Goal: Task Accomplishment & Management: Use online tool/utility

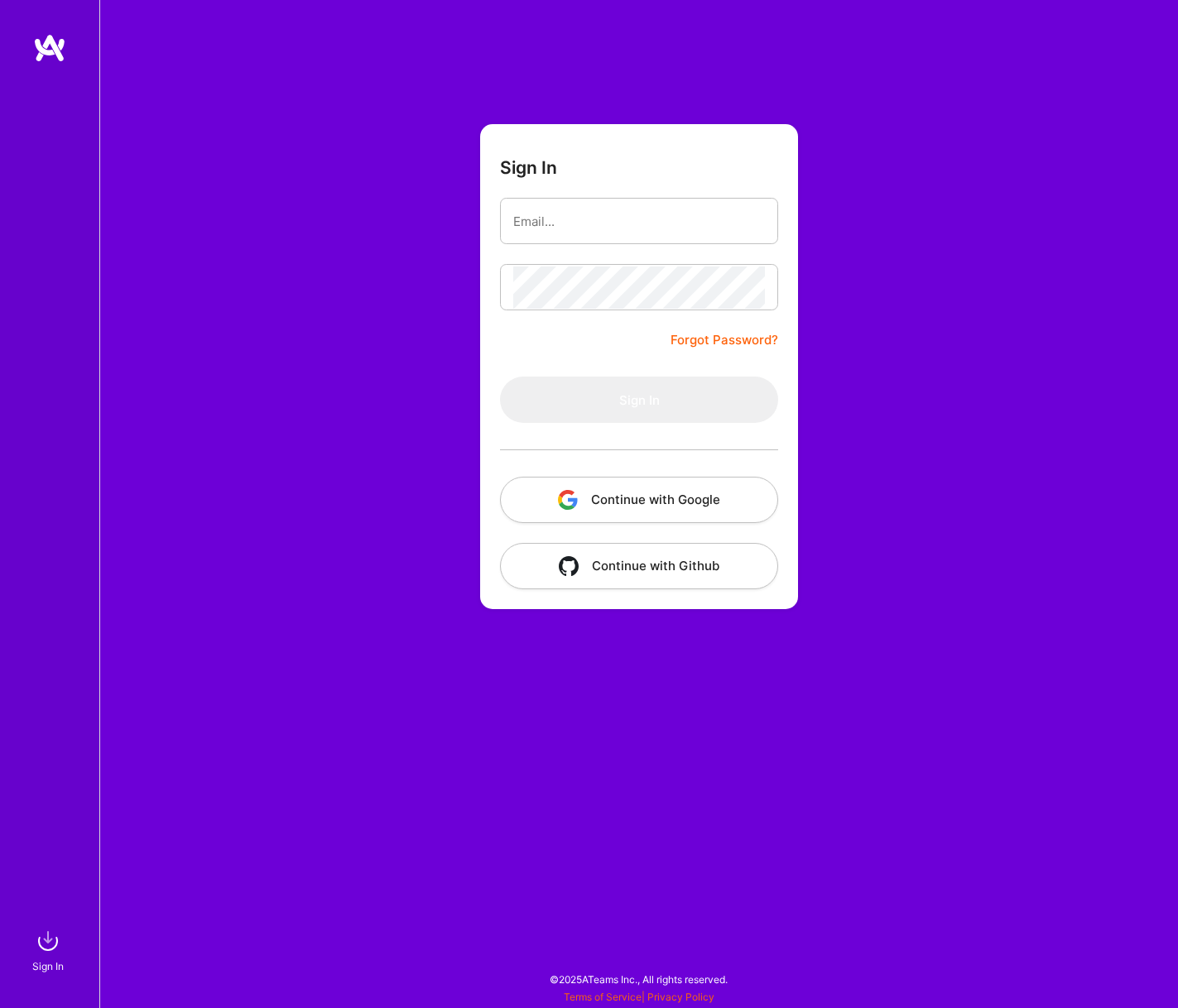
click at [740, 499] on button "Continue with Google" at bounding box center [639, 499] width 278 height 46
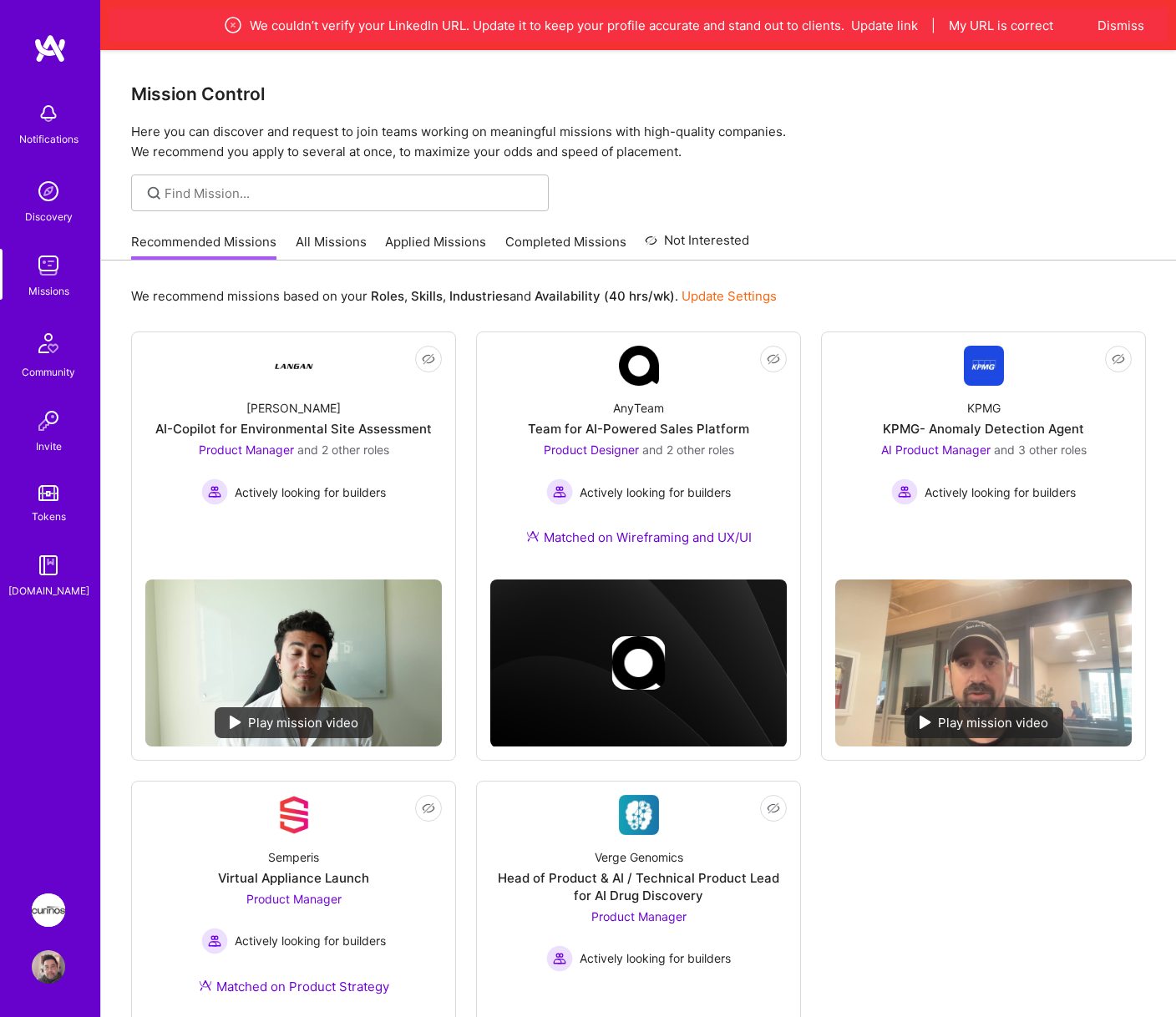
click at [41, 911] on img at bounding box center [49, 911] width 34 height 34
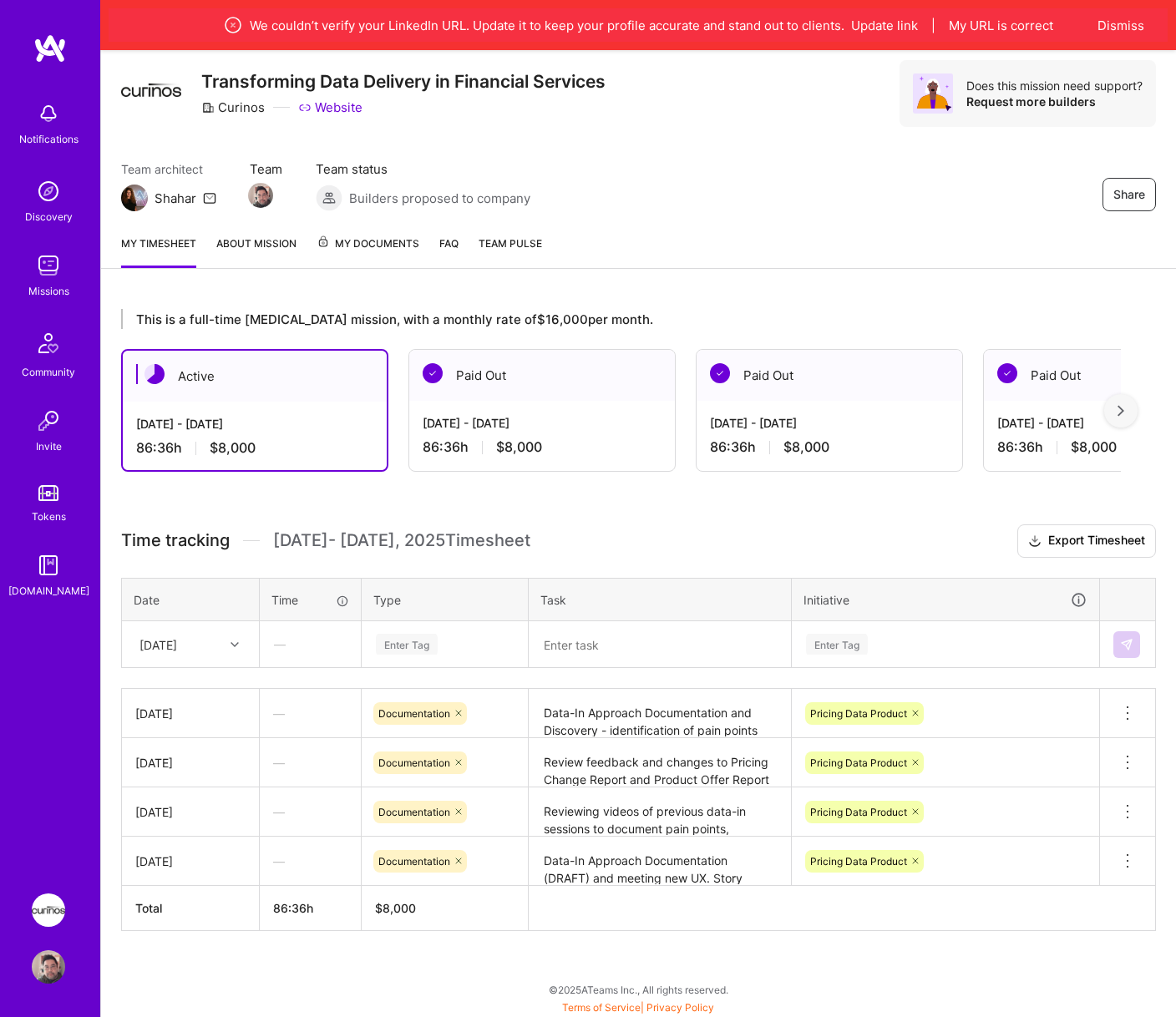
scroll to position [50, 0]
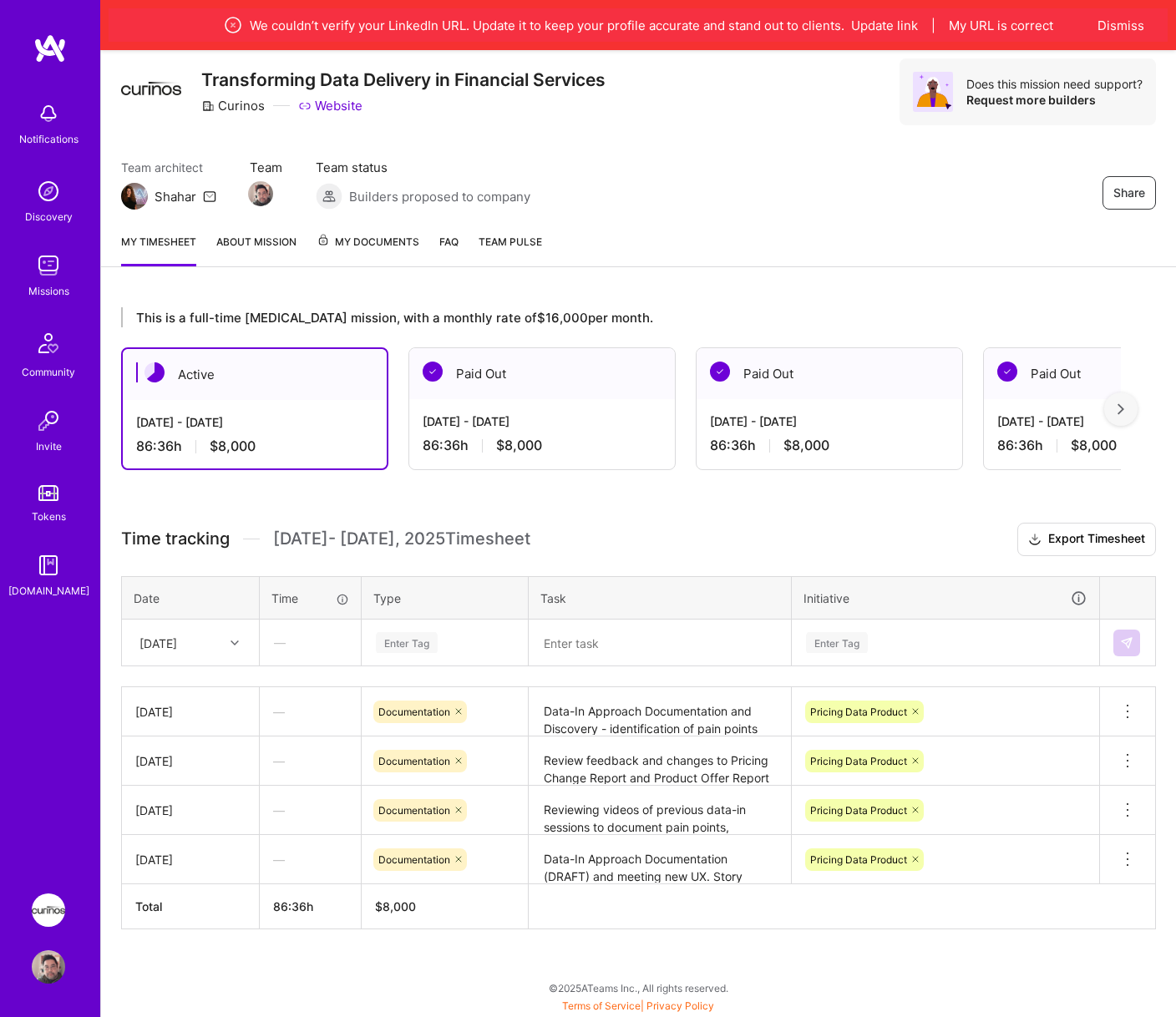
click at [219, 649] on div "[DATE]" at bounding box center [177, 642] width 93 height 28
click at [196, 896] on div "[DATE]" at bounding box center [190, 906] width 135 height 31
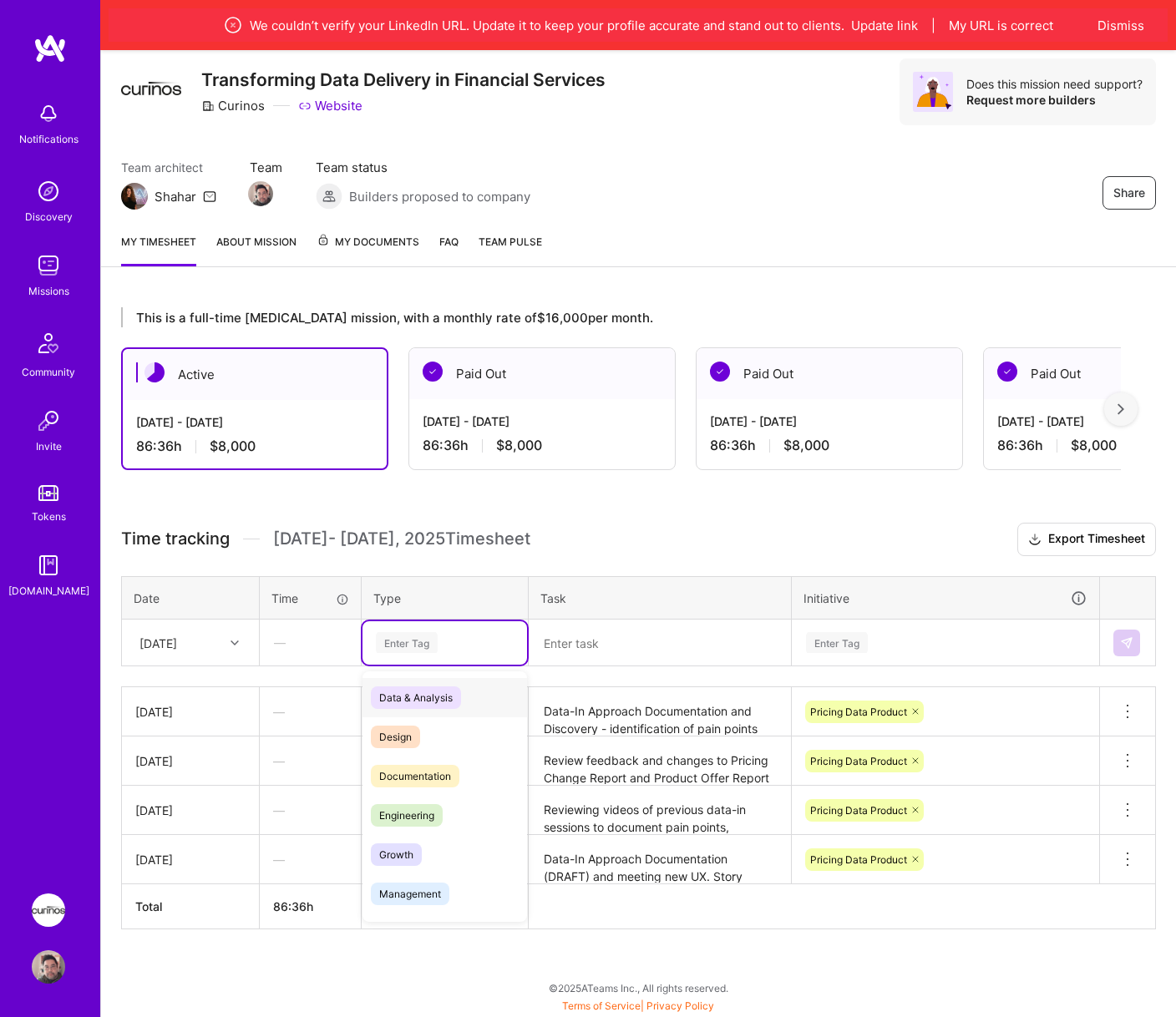
click at [425, 644] on div "Enter Tag" at bounding box center [406, 642] width 62 height 26
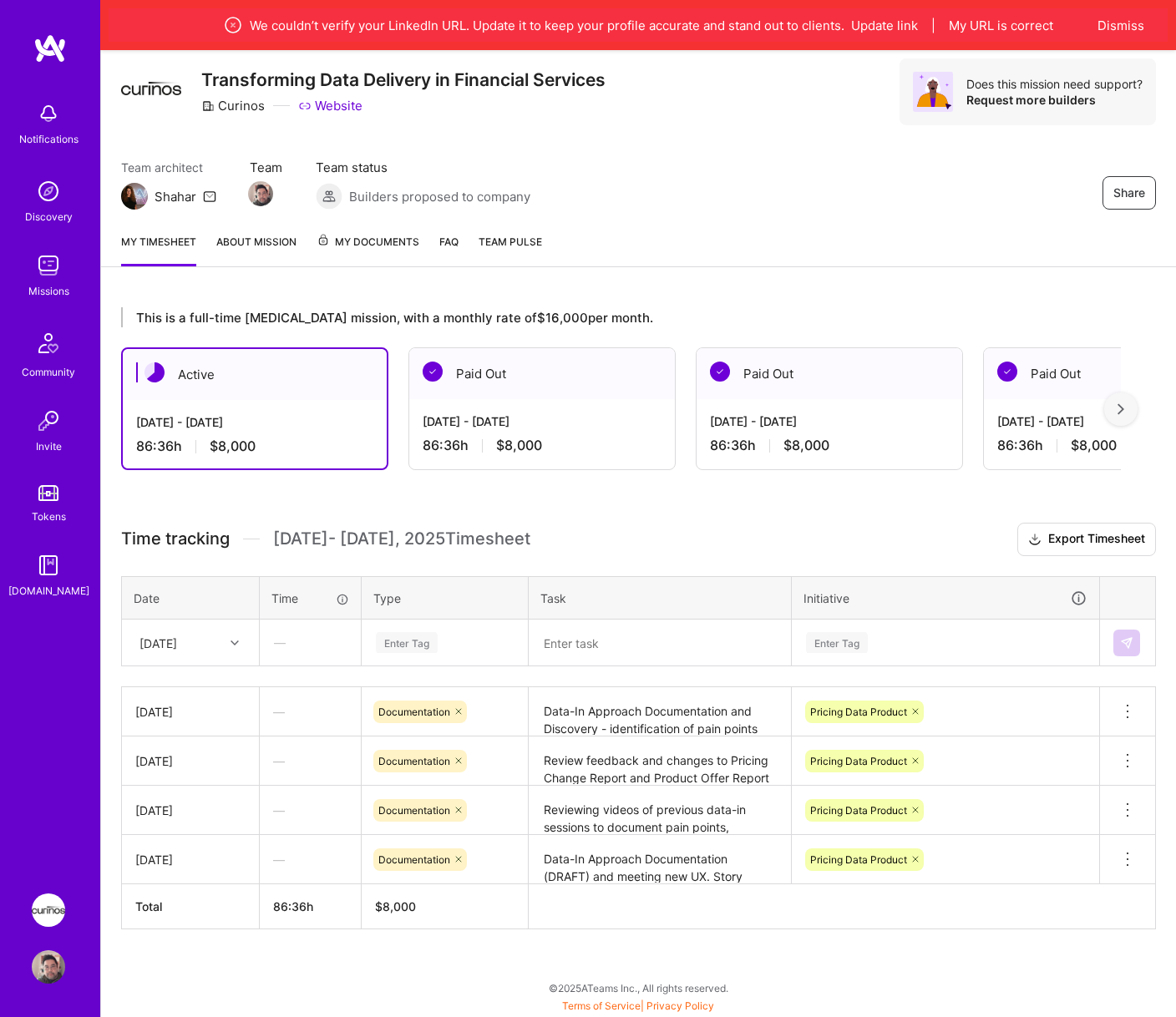
click at [425, 646] on div "Enter Tag" at bounding box center [406, 642] width 62 height 26
click at [463, 655] on div "Enter Tag" at bounding box center [444, 642] width 165 height 43
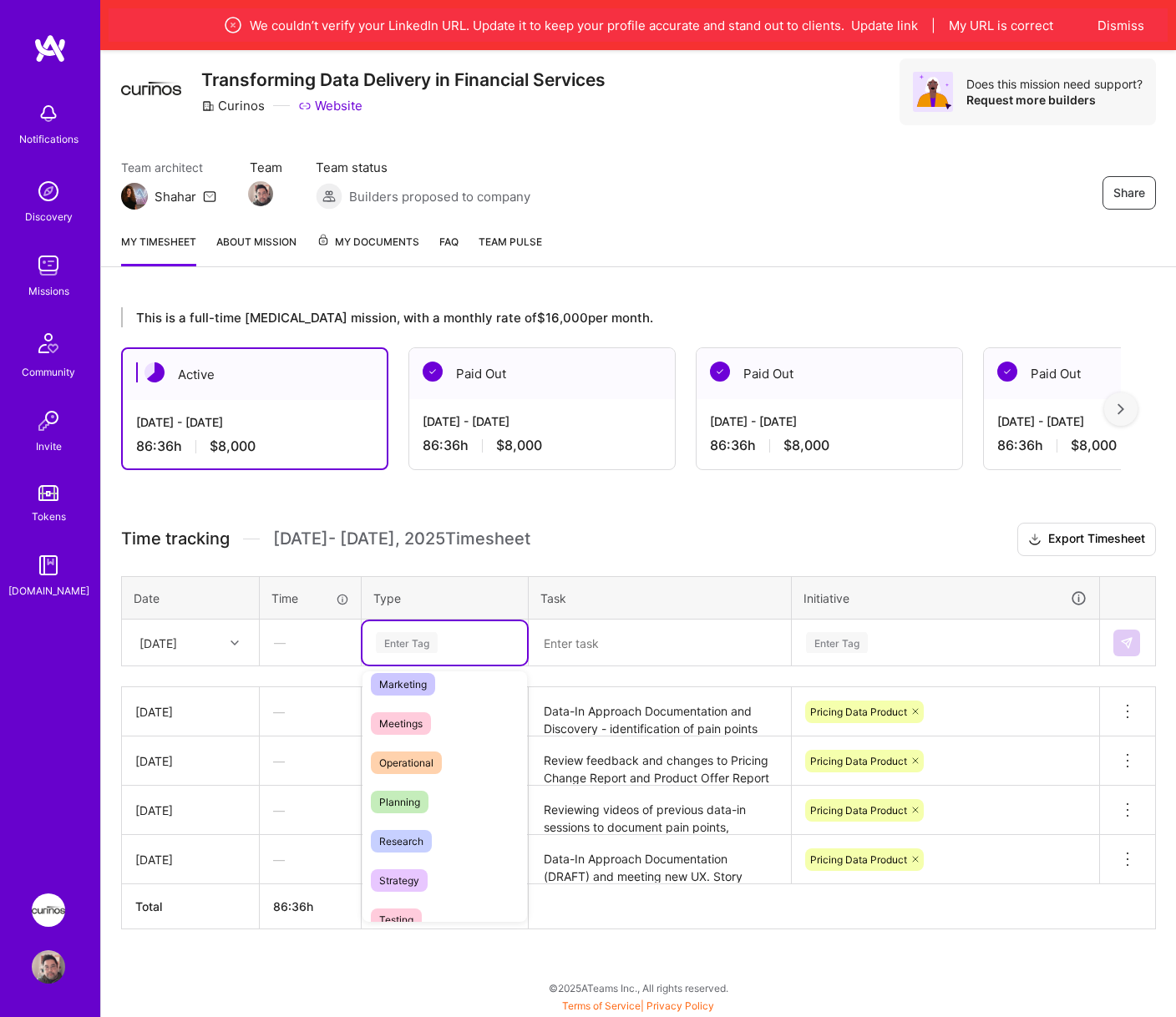
scroll to position [251, 0]
click at [460, 772] on div "Operational" at bounding box center [444, 761] width 165 height 40
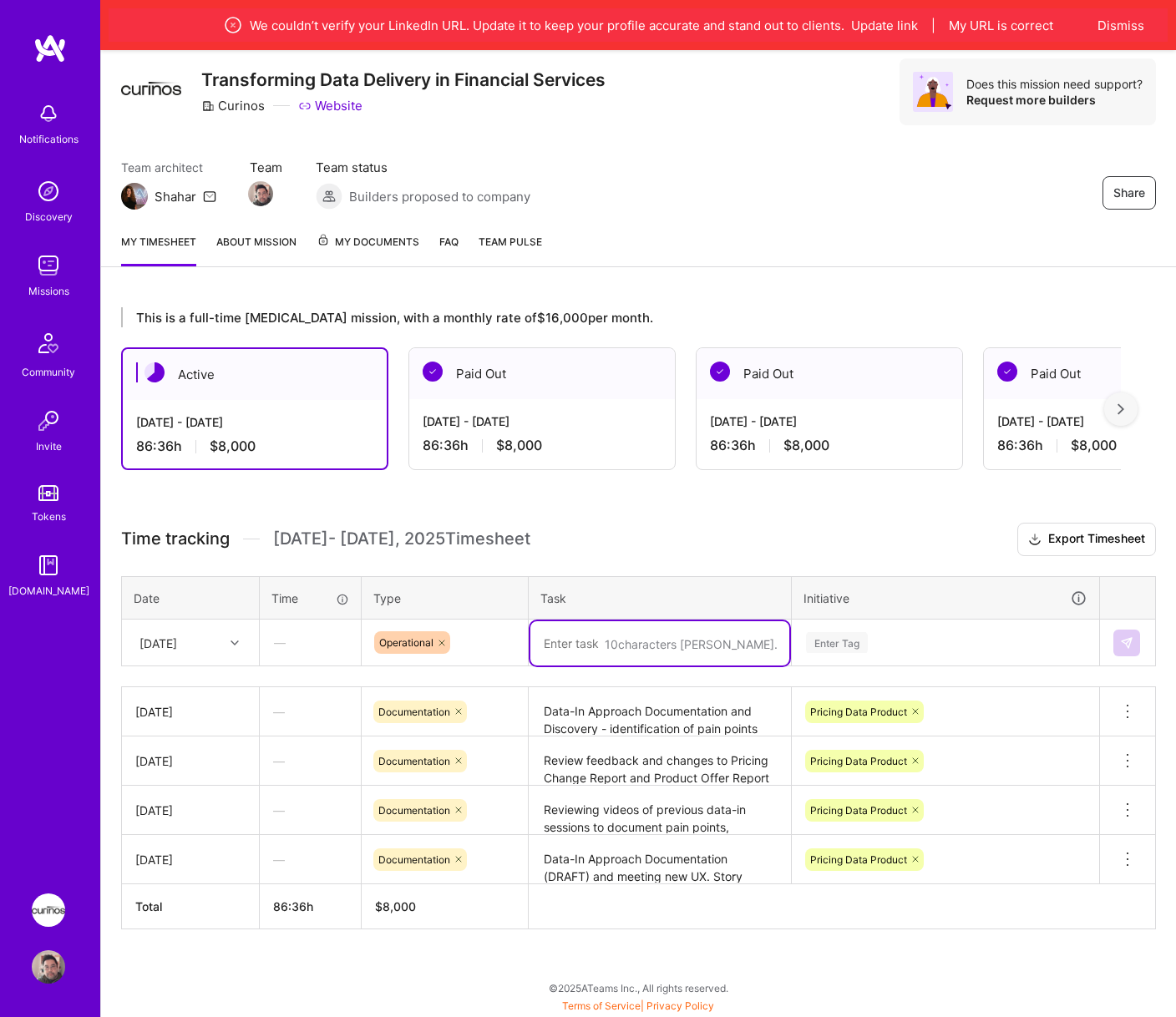
click at [630, 639] on textarea at bounding box center [659, 643] width 259 height 44
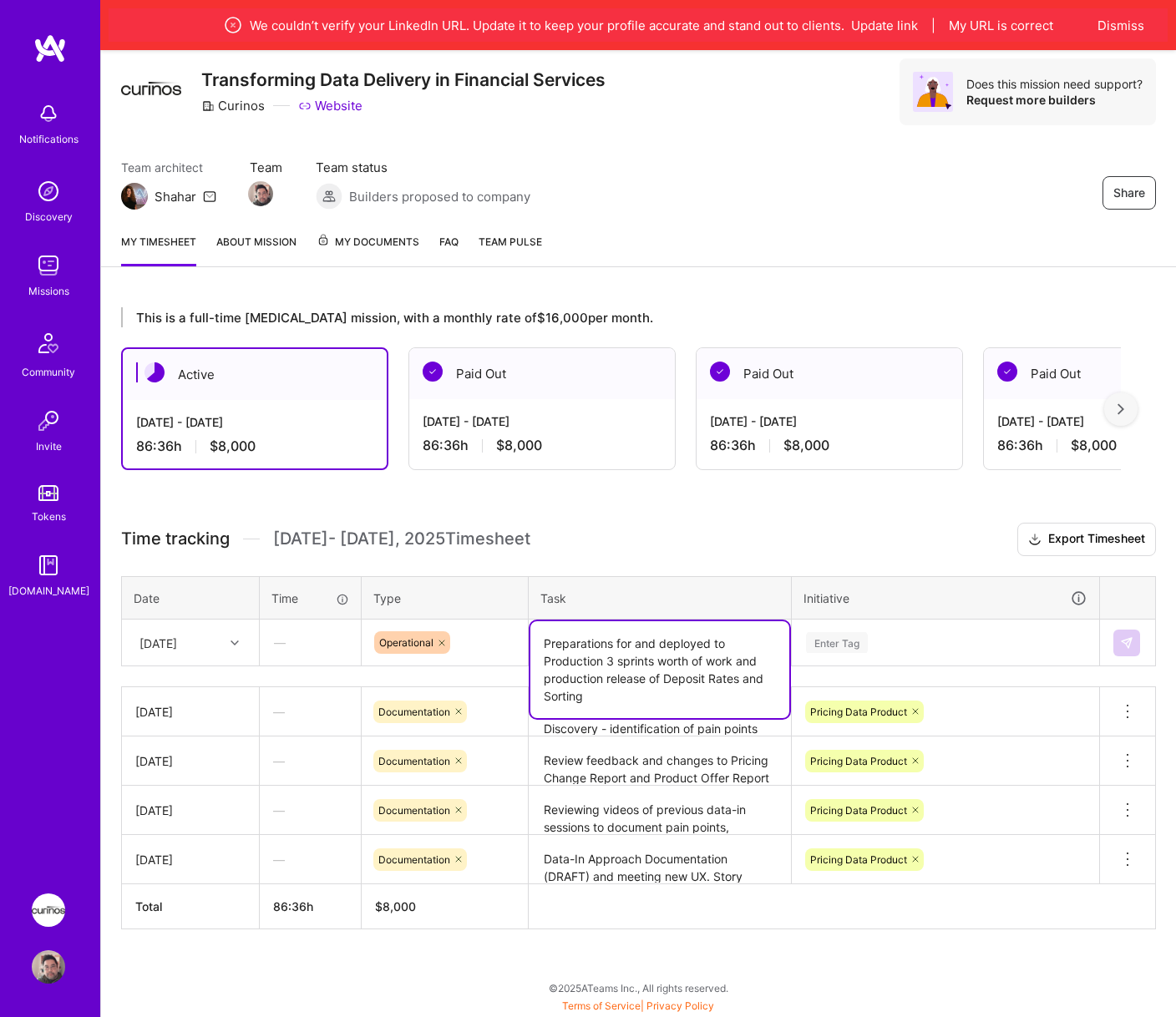
type textarea "Preparations for and deployed to Production 3 sprints worth of work and product…"
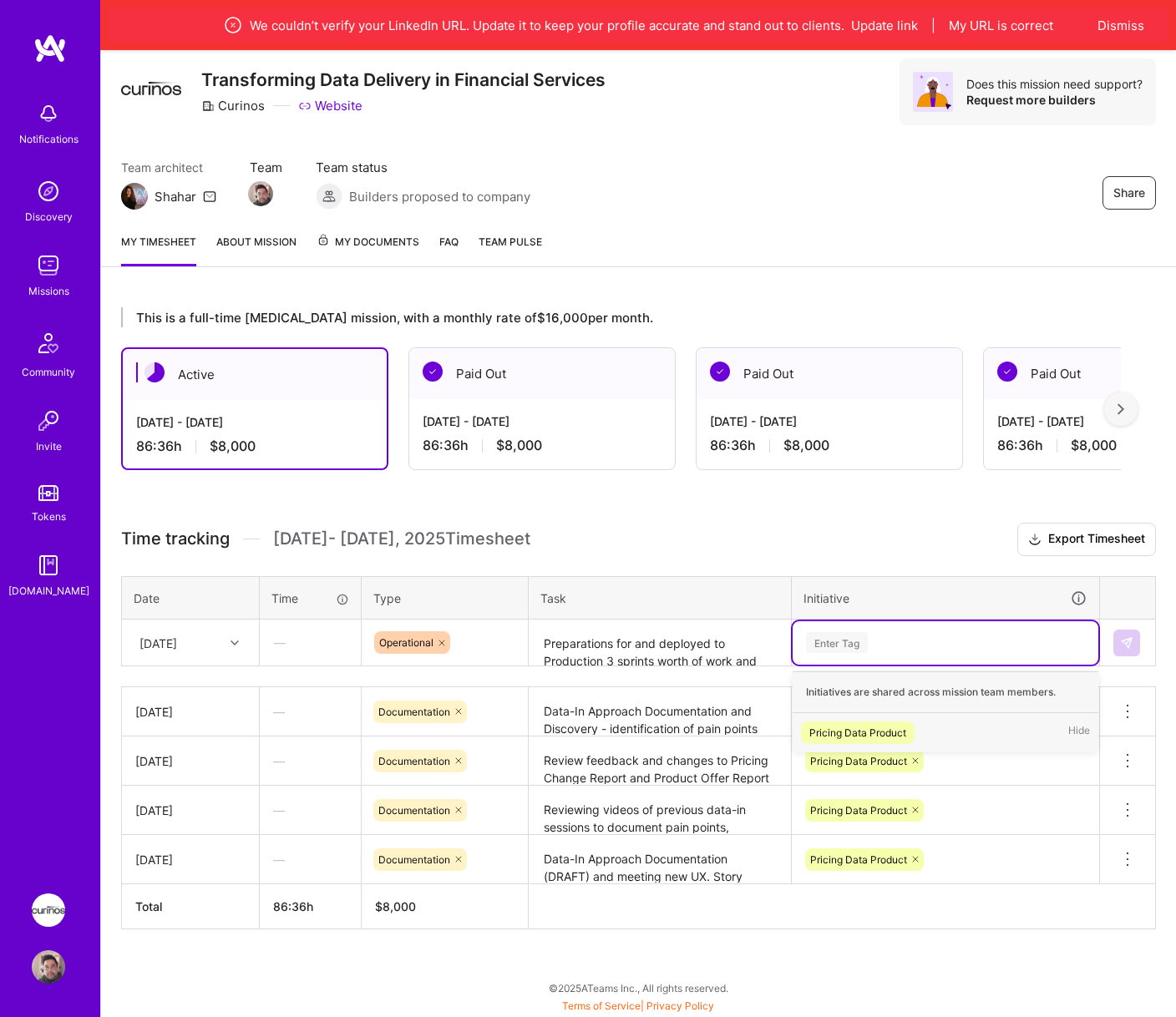
click at [928, 741] on div "Pricing Data Product Hide" at bounding box center [946, 733] width 306 height 40
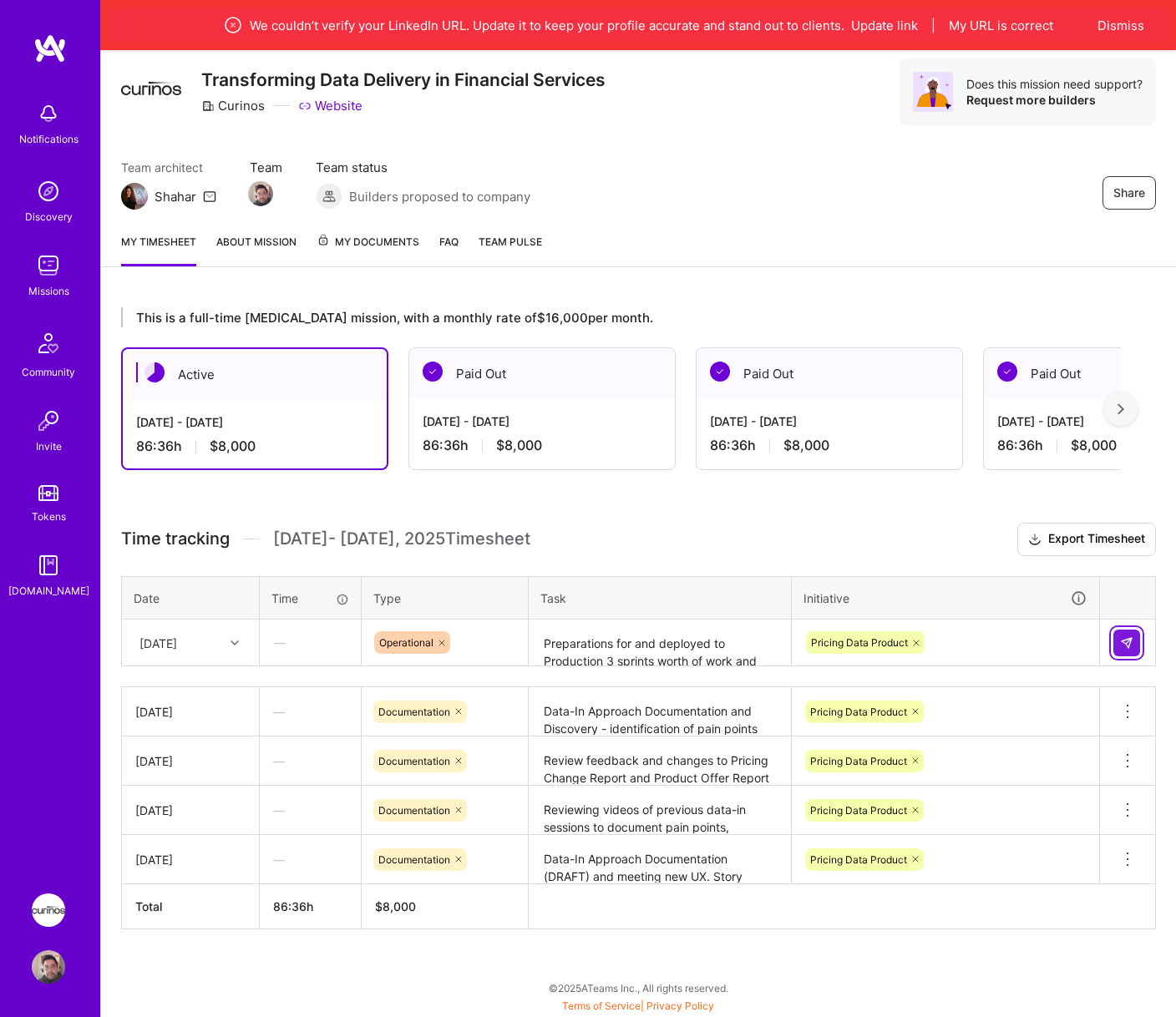
click at [1126, 646] on img at bounding box center [1127, 643] width 14 height 14
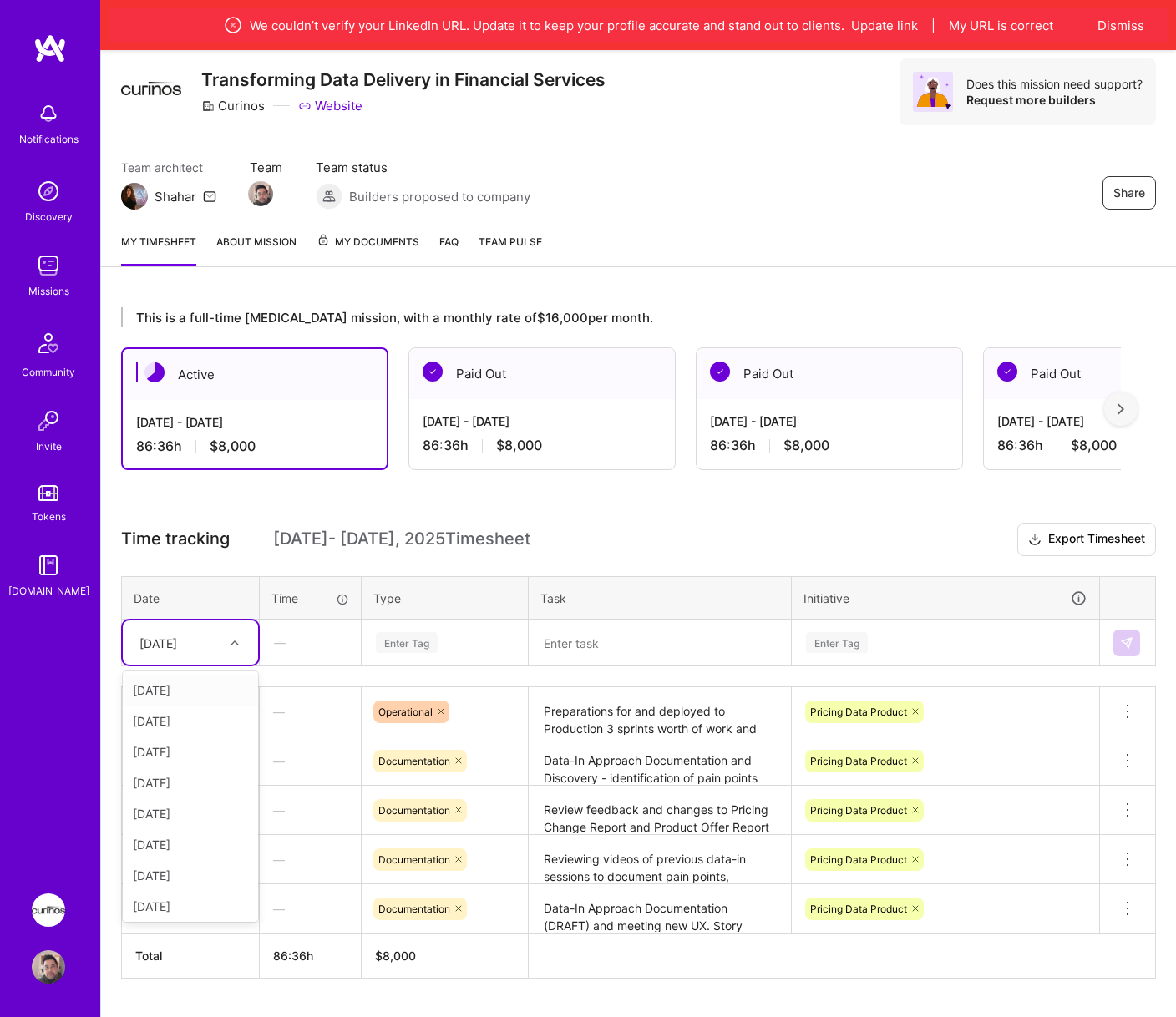
click at [215, 651] on div "[DATE]" at bounding box center [177, 642] width 93 height 28
click at [211, 810] on div "[DATE]" at bounding box center [190, 810] width 135 height 31
click at [392, 645] on div "Enter Tag" at bounding box center [406, 642] width 62 height 26
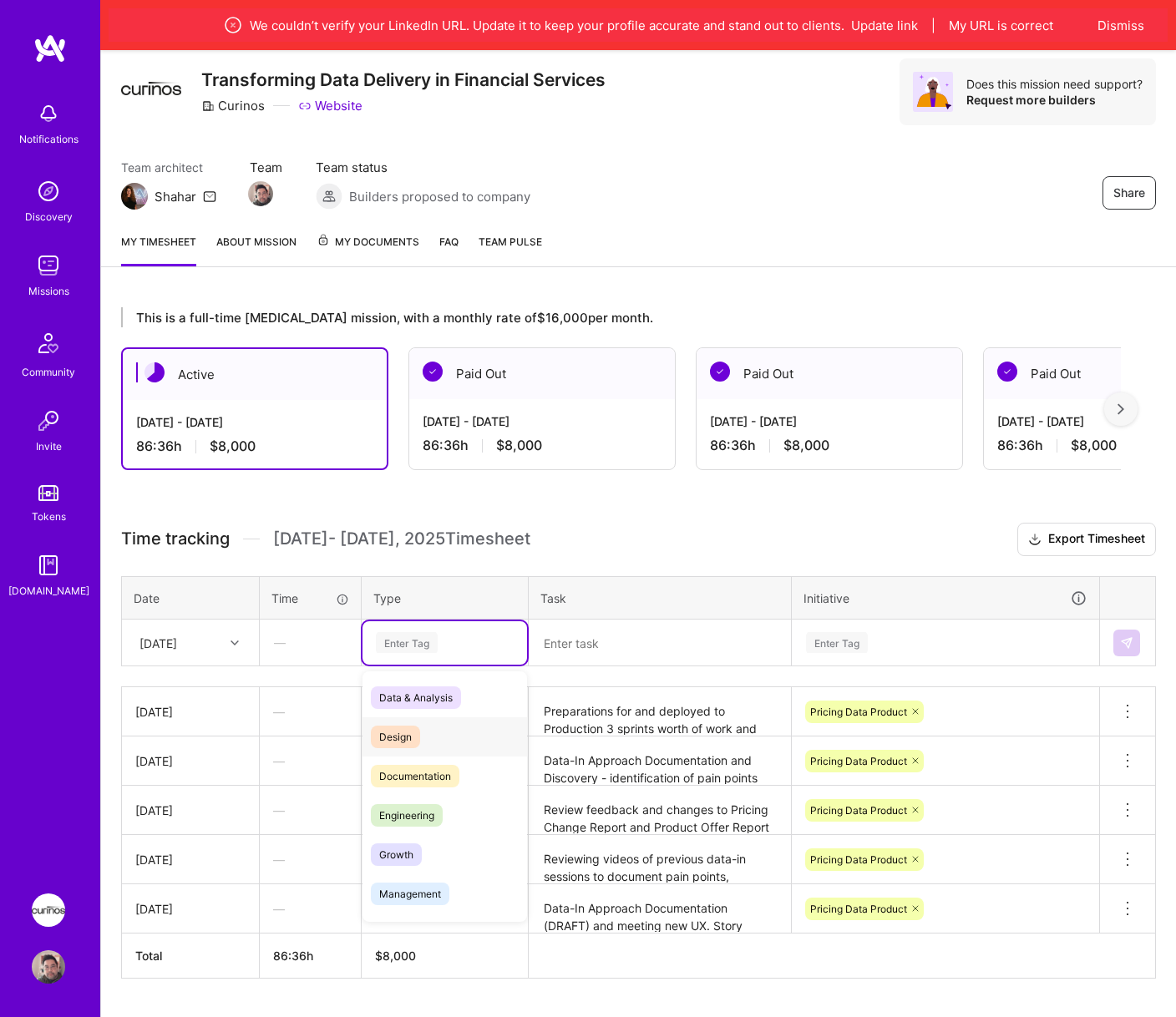
click at [496, 720] on div "Design" at bounding box center [444, 737] width 165 height 40
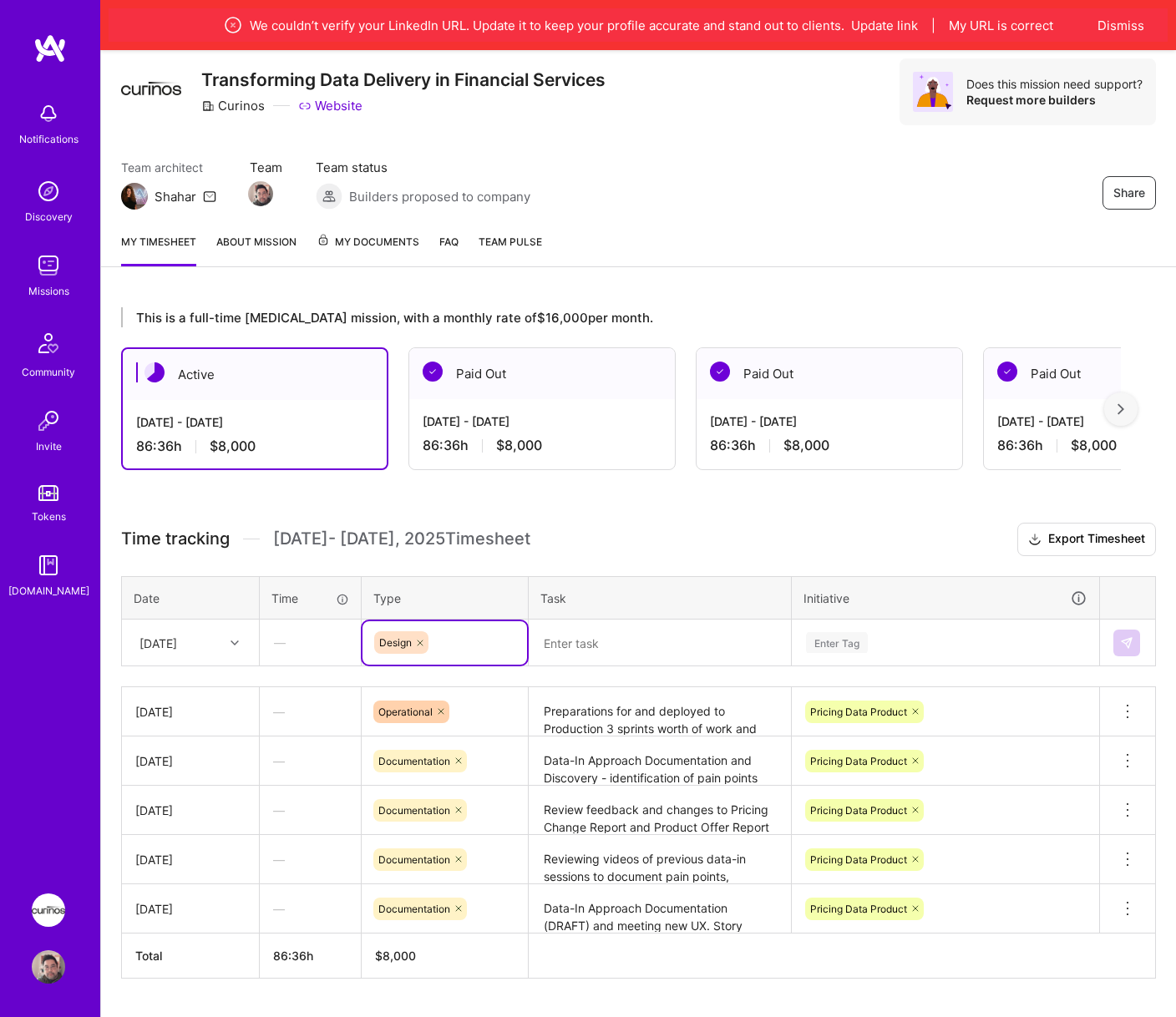
click at [419, 640] on icon at bounding box center [420, 643] width 10 height 10
click at [445, 644] on div "Enter Tag" at bounding box center [444, 642] width 141 height 21
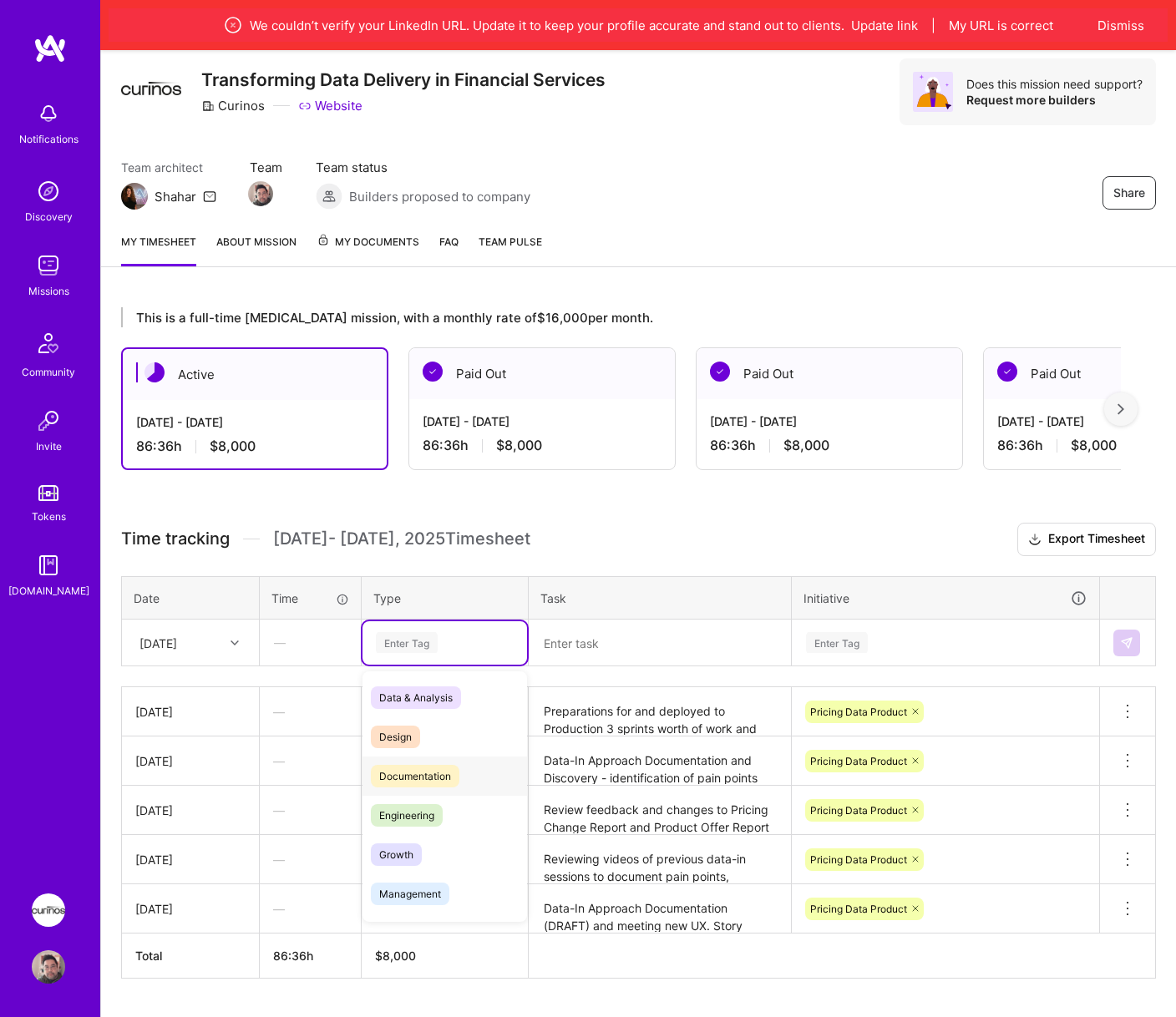
drag, startPoint x: 444, startPoint y: 789, endPoint x: 545, endPoint y: 711, distance: 127.6
click at [445, 788] on div "Documentation" at bounding box center [444, 776] width 165 height 40
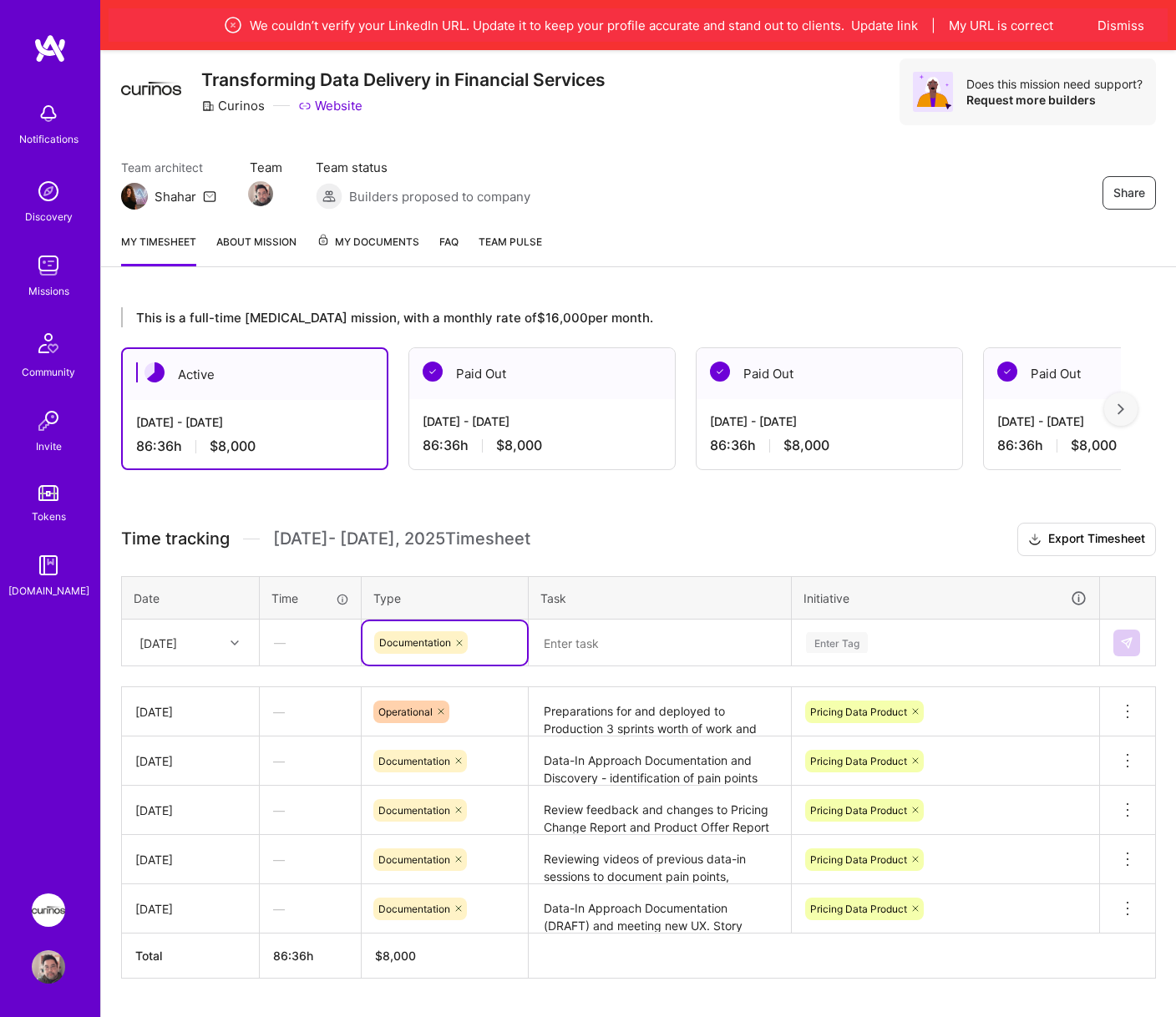
click at [586, 654] on textarea at bounding box center [659, 643] width 259 height 44
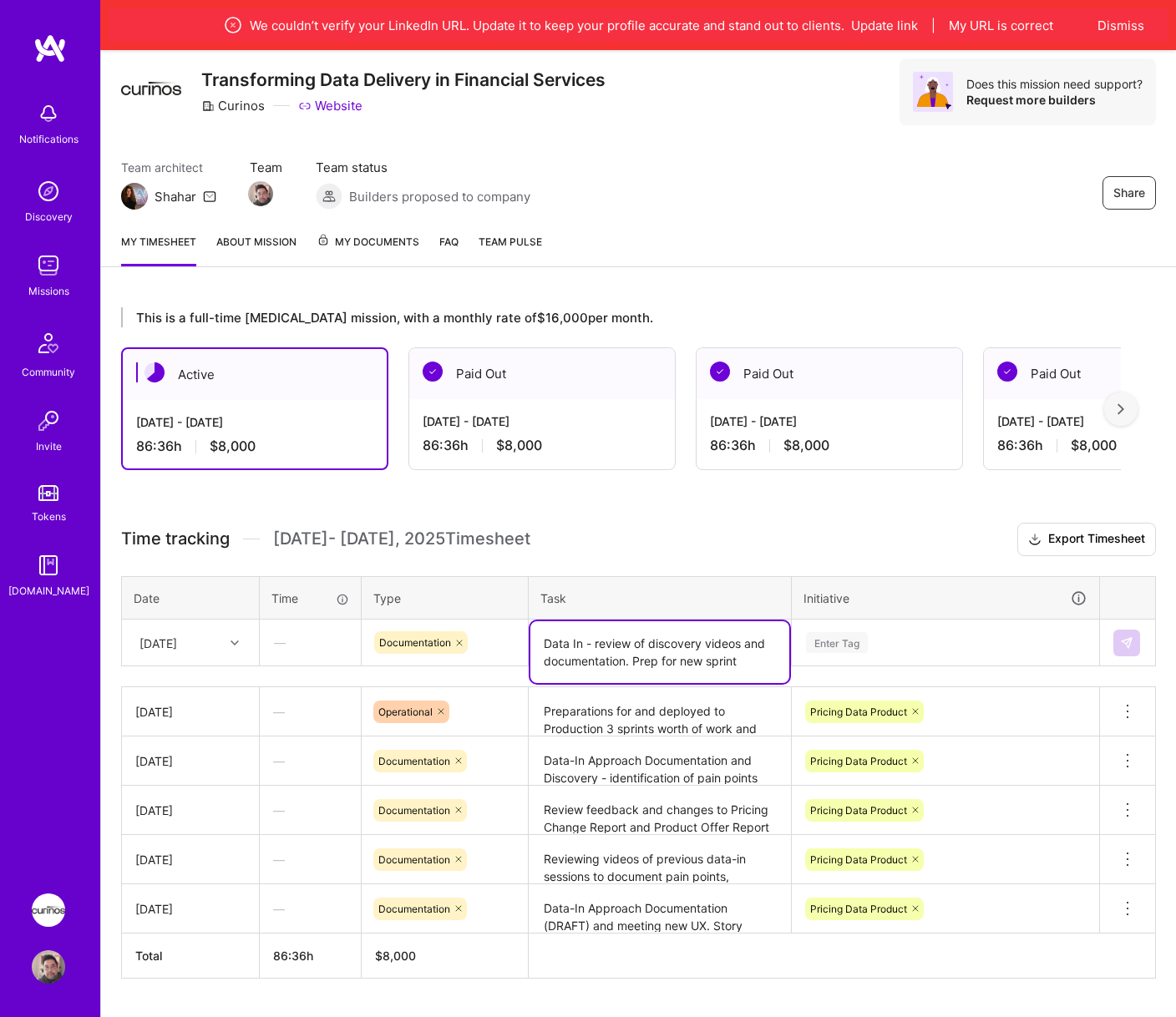
type textarea "Data In - review of discovery videos and documentation. Prep for new sprint"
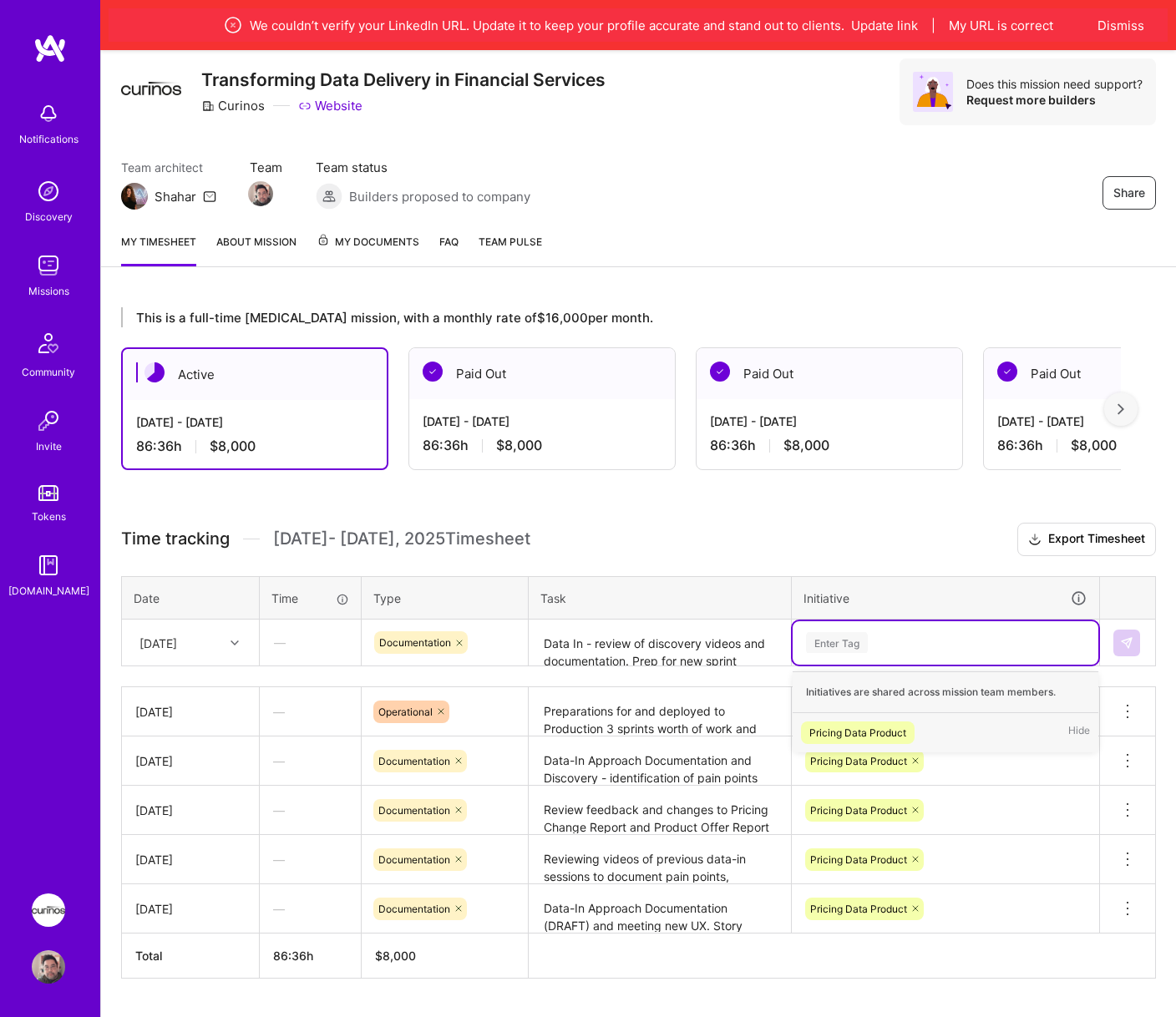
click at [969, 740] on div "Pricing Data Product Hide" at bounding box center [946, 733] width 306 height 40
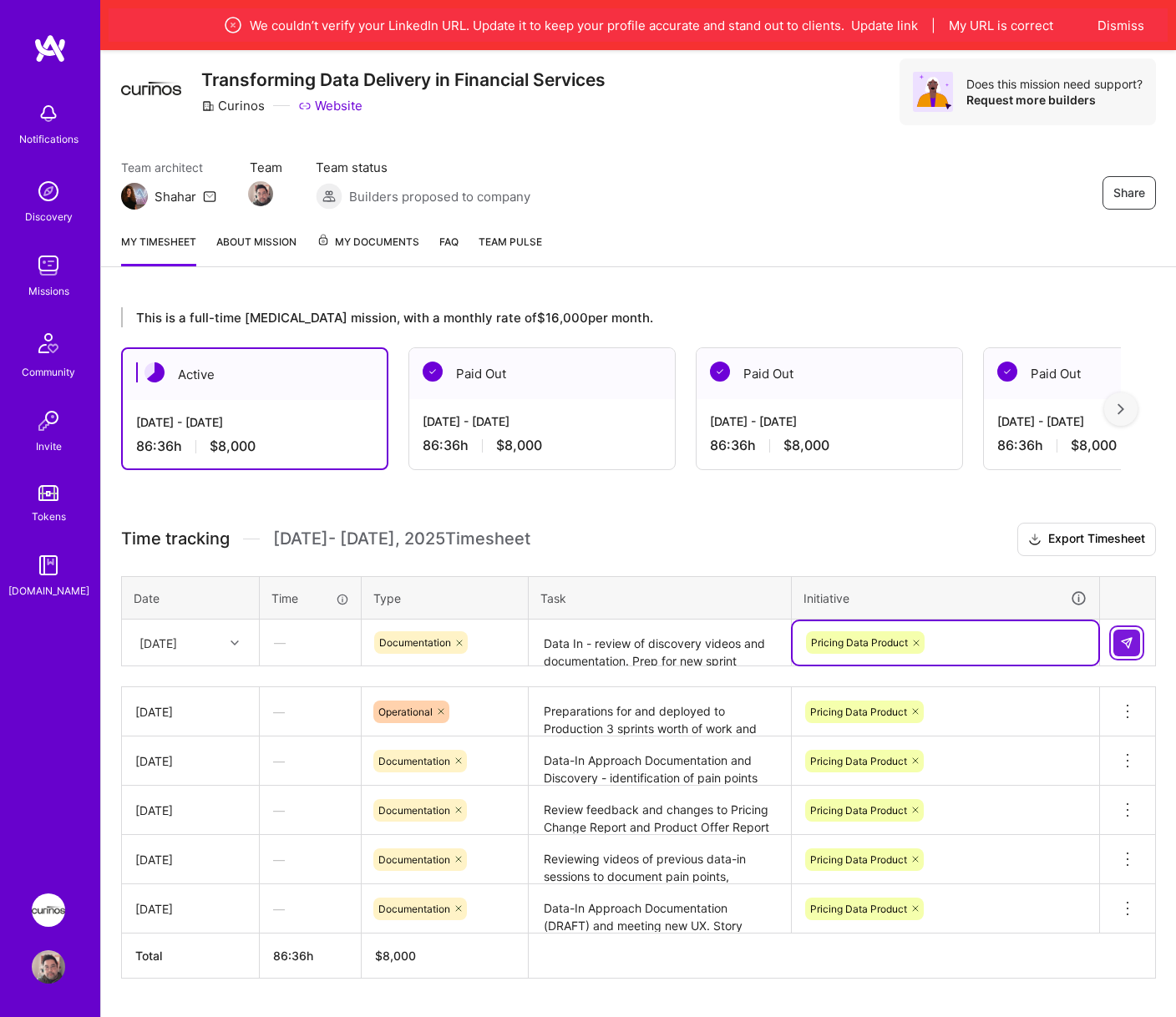
click at [1117, 646] on button at bounding box center [1127, 643] width 27 height 27
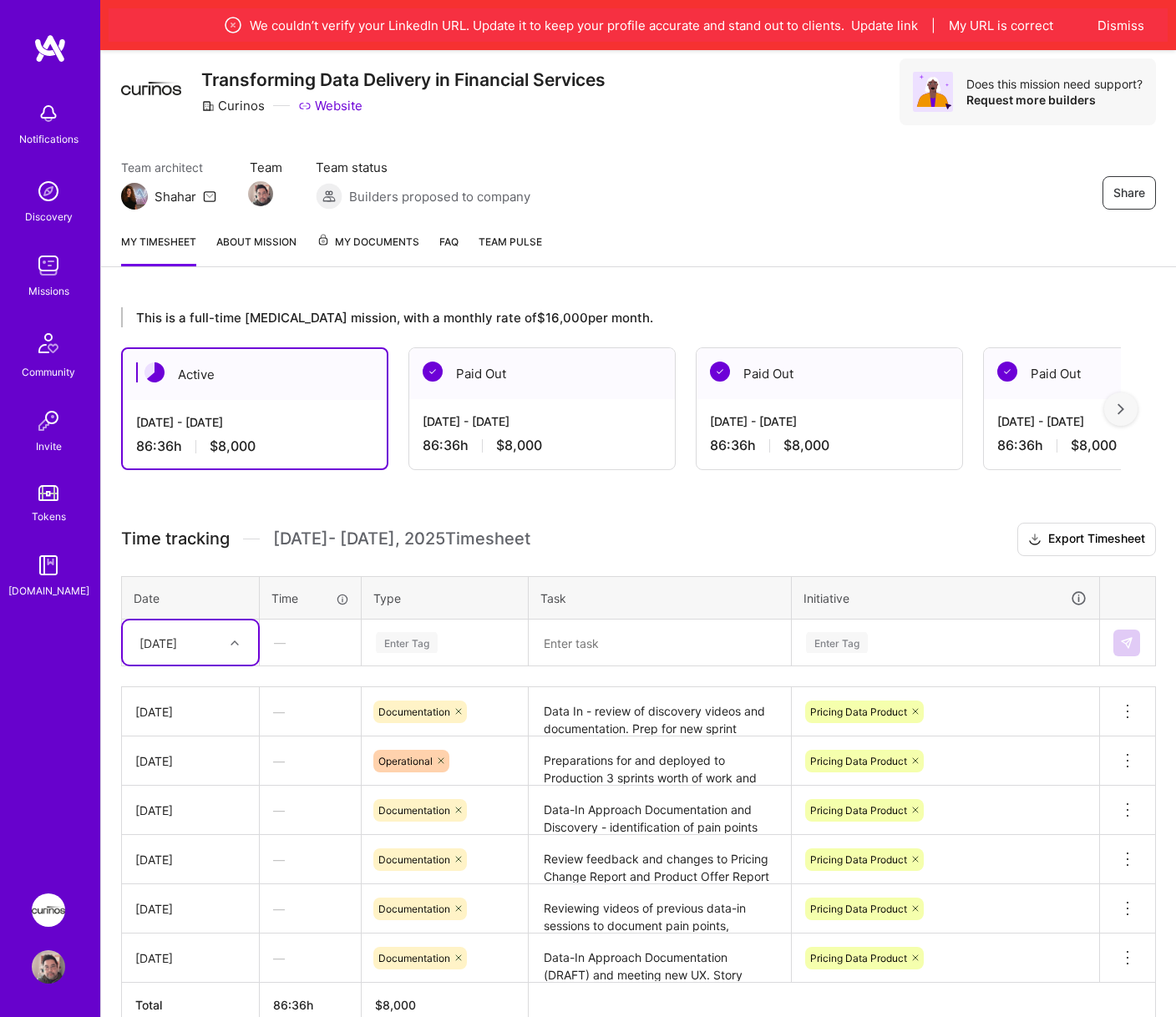
click at [232, 657] on div "[DATE]" at bounding box center [190, 642] width 135 height 44
click at [209, 845] on div "[DATE]" at bounding box center [190, 841] width 135 height 31
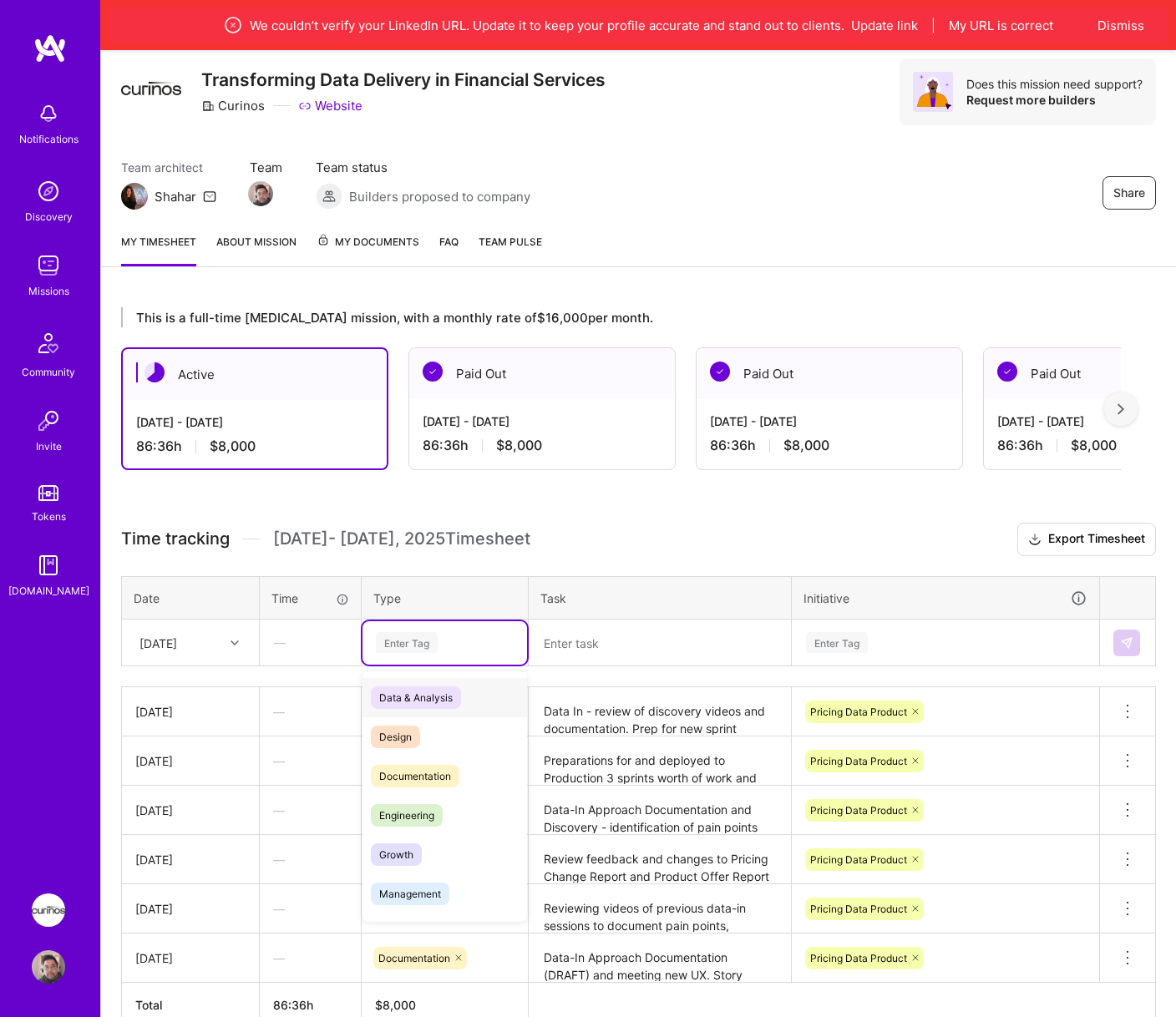
click at [389, 646] on div "Enter Tag" at bounding box center [406, 642] width 62 height 26
drag, startPoint x: 458, startPoint y: 779, endPoint x: 583, endPoint y: 654, distance: 176.8
click at [458, 777] on span "Documentation" at bounding box center [415, 776] width 89 height 23
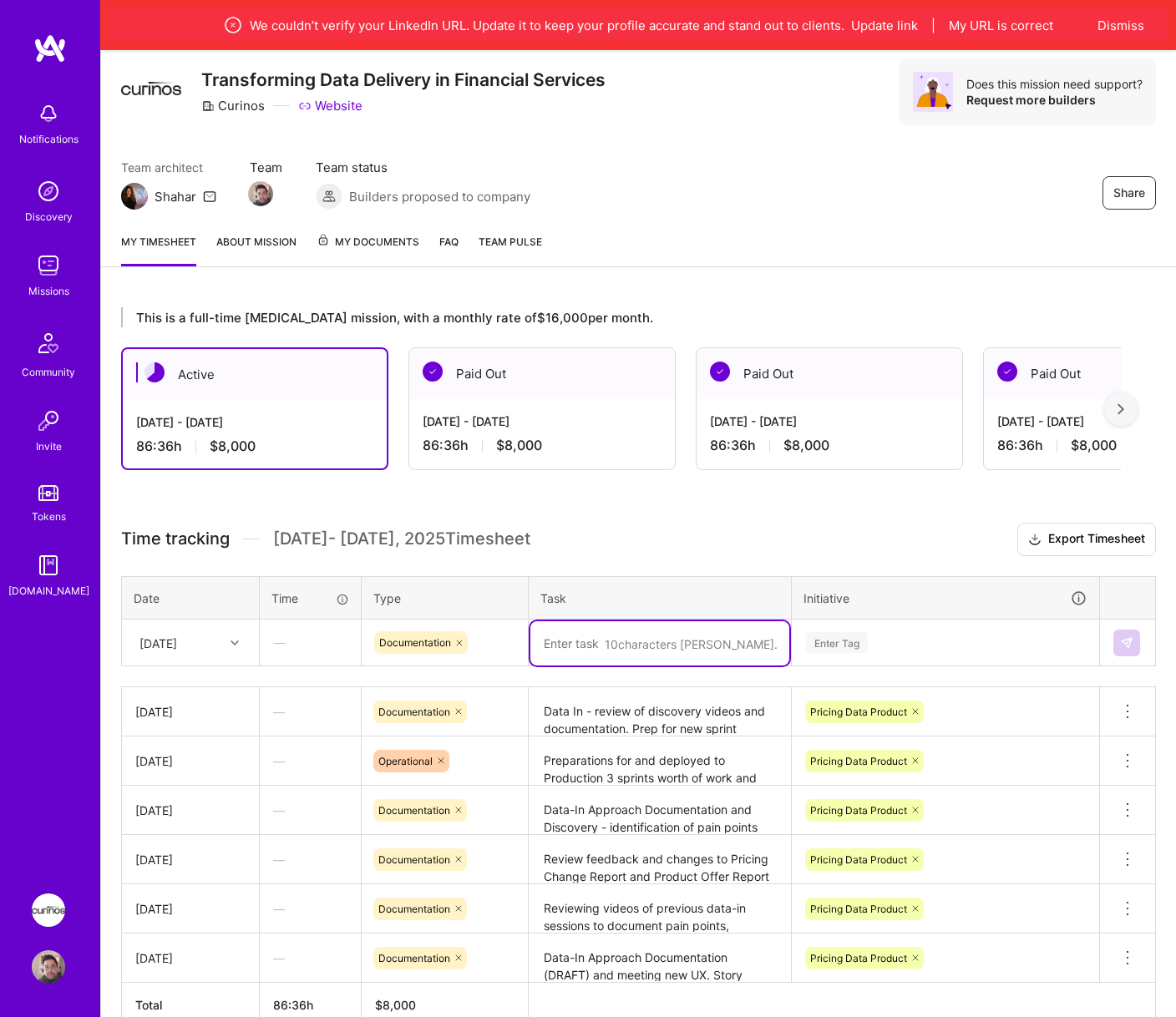
click at [595, 645] on textarea at bounding box center [659, 643] width 259 height 44
type textarea "Feedback questions for Deposit Fees and continued review of Data-In videos"
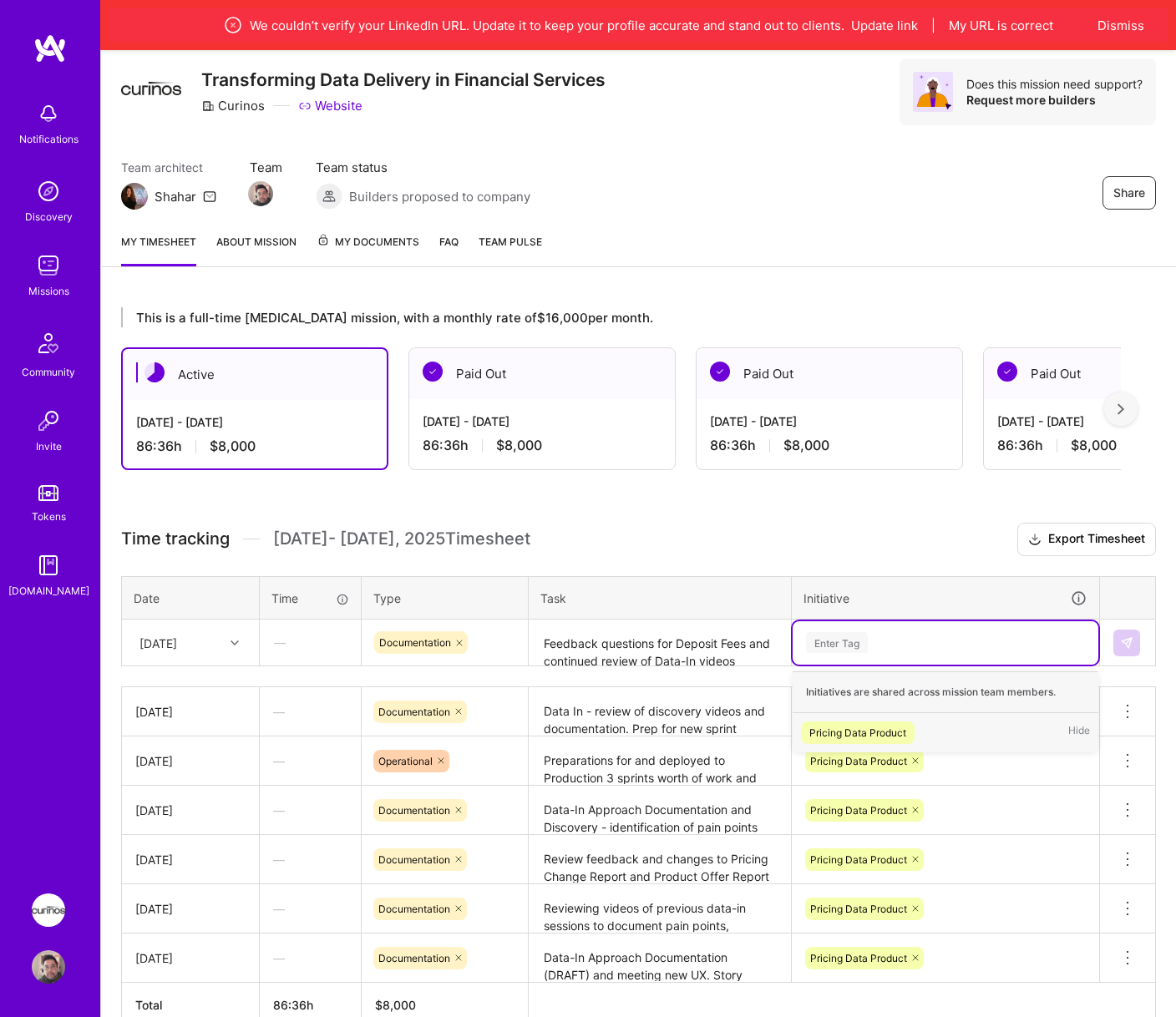
click at [1011, 737] on div "Pricing Data Product Hide" at bounding box center [946, 733] width 306 height 40
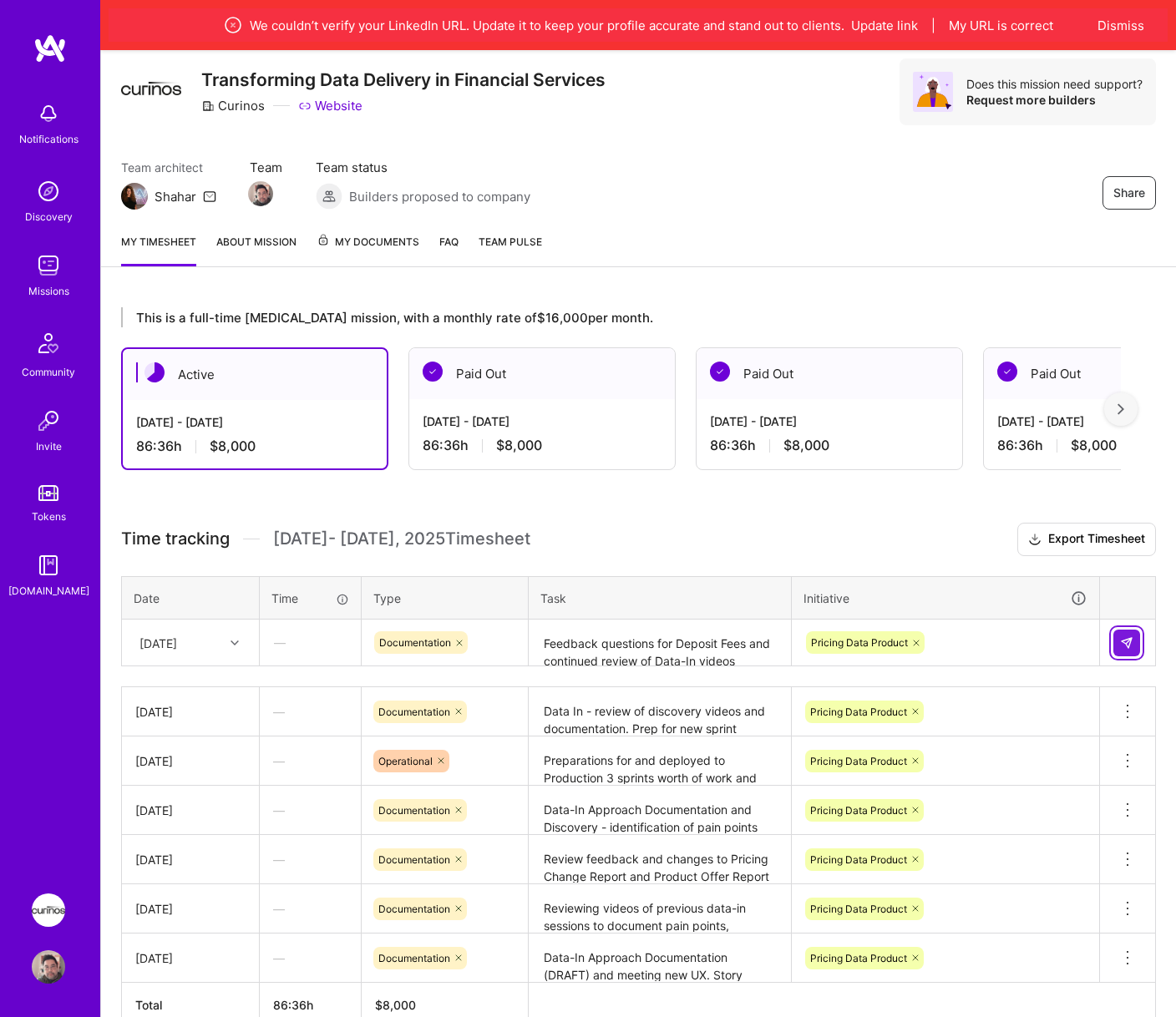
click at [1118, 638] on button at bounding box center [1127, 643] width 27 height 27
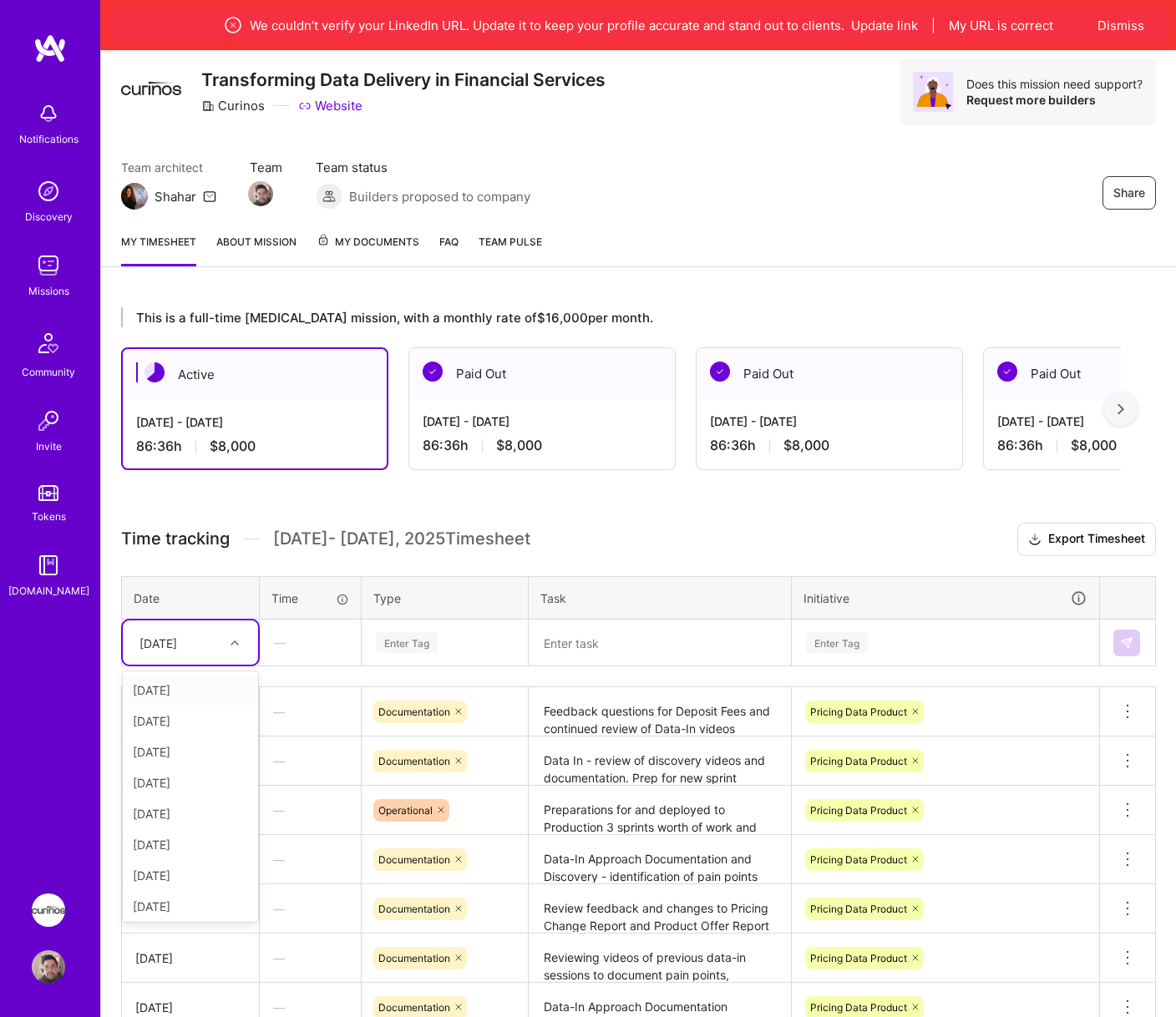
click at [190, 652] on div "[DATE]" at bounding box center [177, 642] width 93 height 28
click at [197, 863] on div "[DATE]" at bounding box center [190, 872] width 135 height 31
click at [439, 643] on div "Enter Tag" at bounding box center [444, 642] width 141 height 21
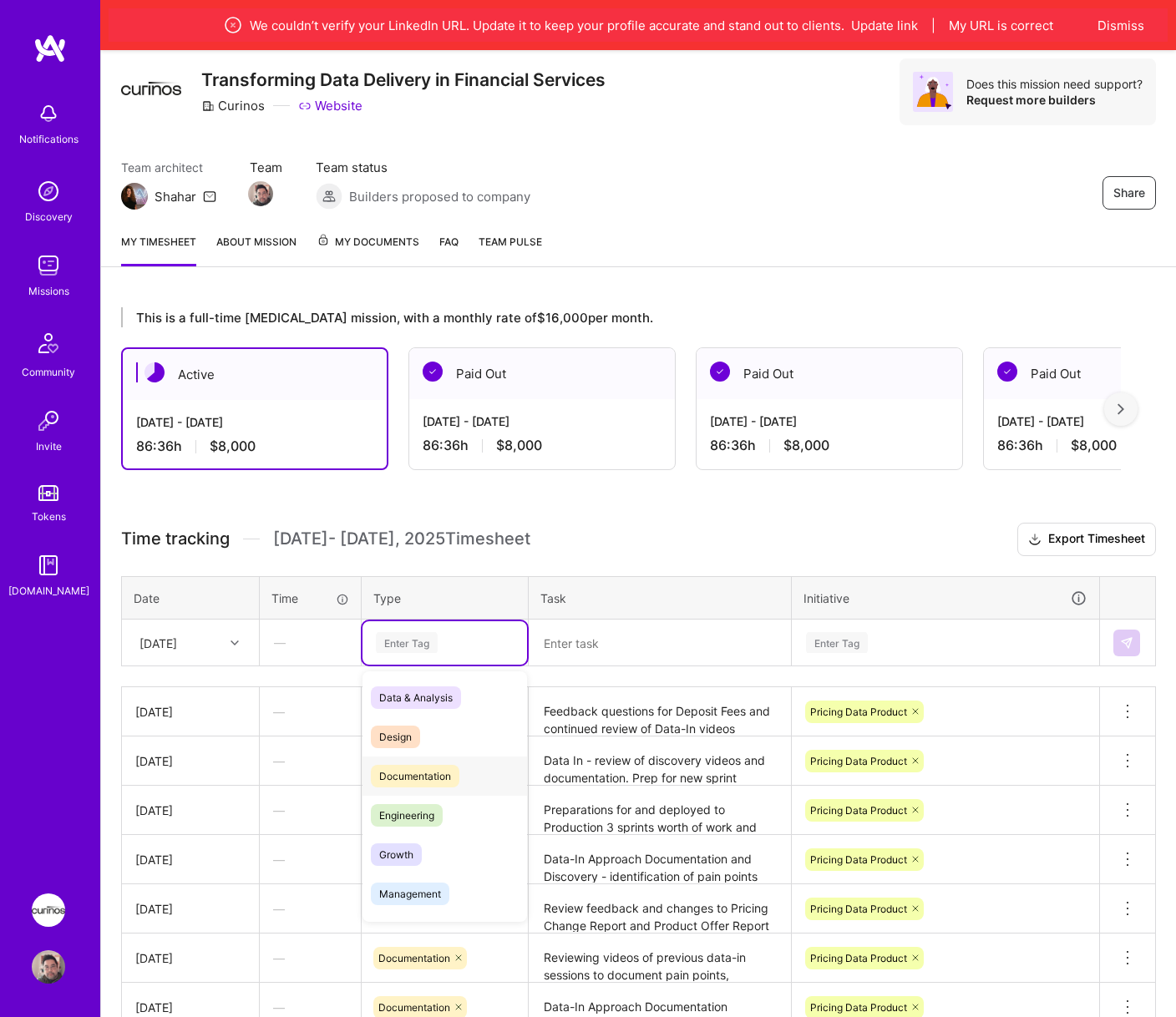
drag, startPoint x: 457, startPoint y: 775, endPoint x: 484, endPoint y: 749, distance: 37.5
click at [458, 771] on span "Documentation" at bounding box center [415, 776] width 89 height 23
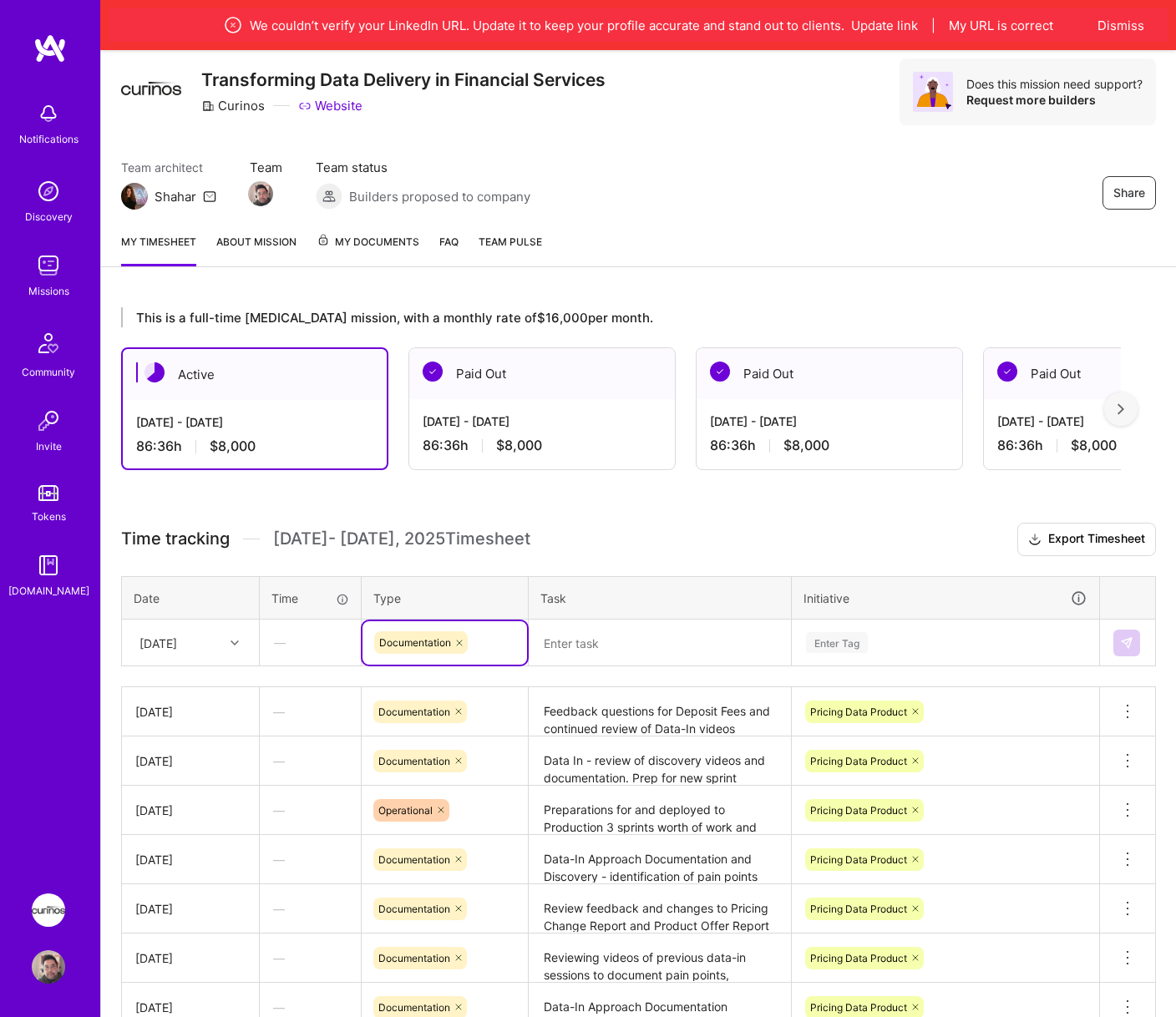
click at [624, 642] on textarea at bounding box center [659, 643] width 259 height 44
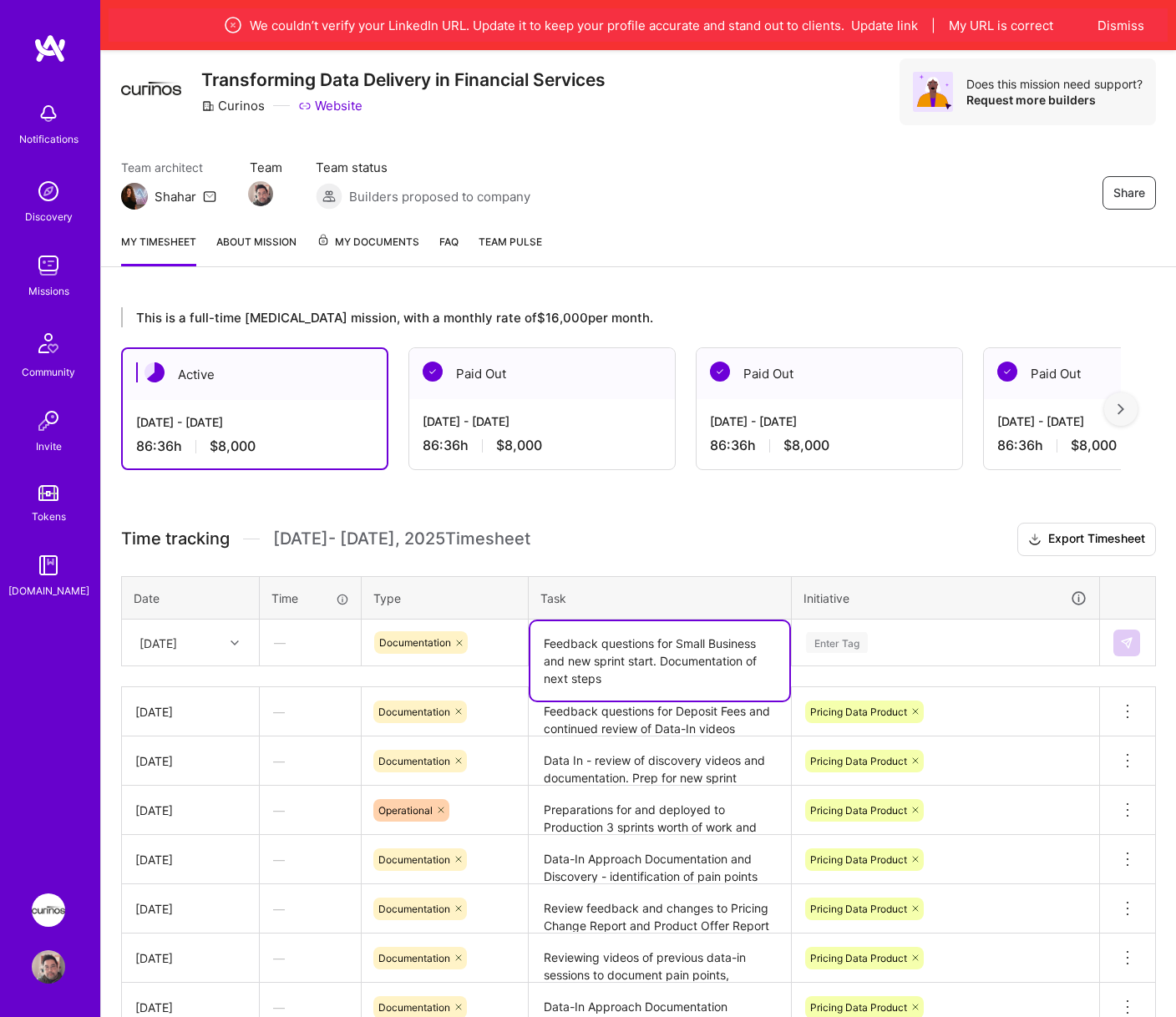
click at [659, 666] on textarea "Feedback questions for Small Business and new sprint start. Documentation of ne…" at bounding box center [659, 661] width 259 height 79
type textarea "Feedback questions for Small Business and new sprint start. Documentation of ne…"
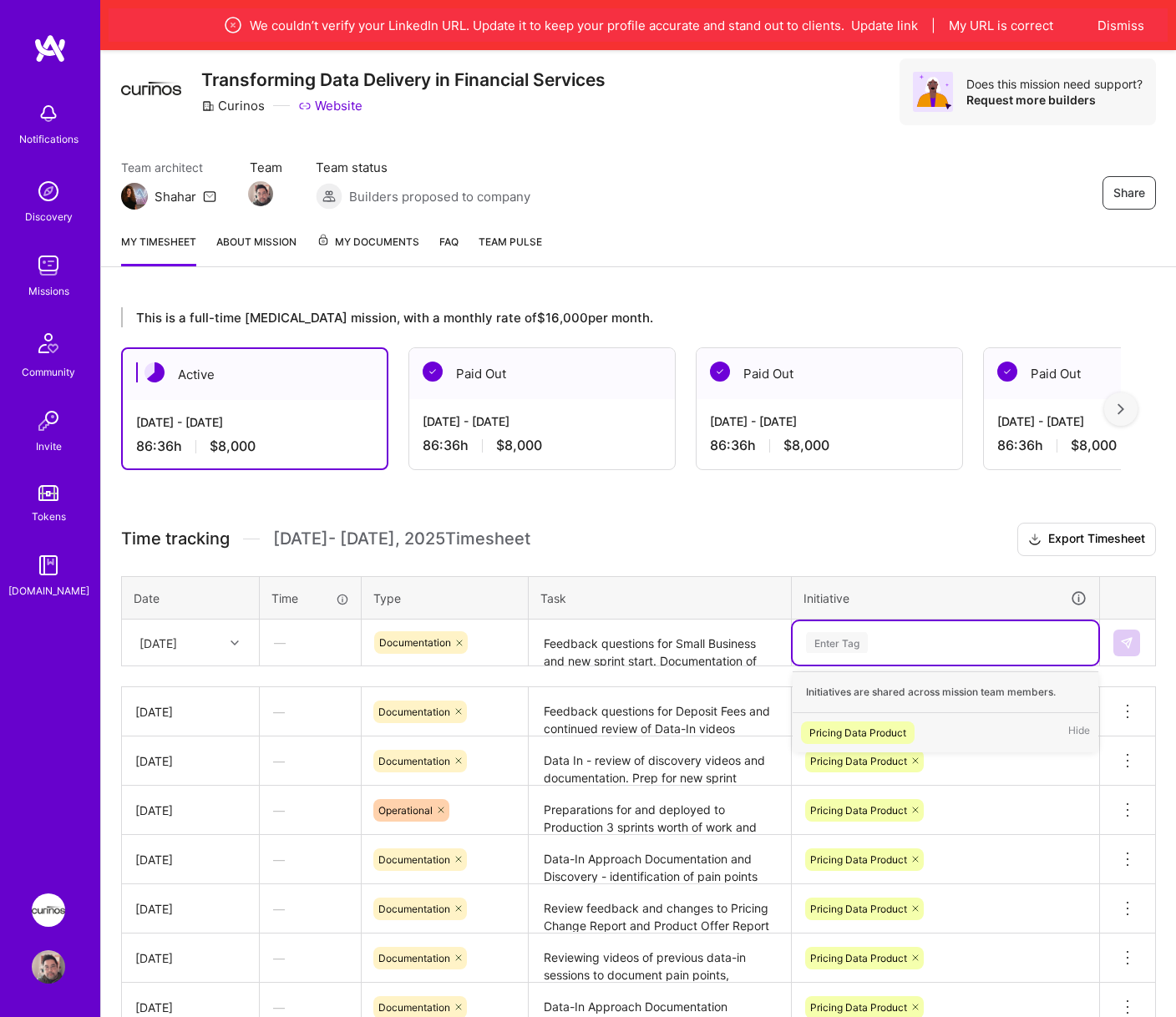
click at [859, 736] on div "Pricing Data Product" at bounding box center [858, 733] width 97 height 18
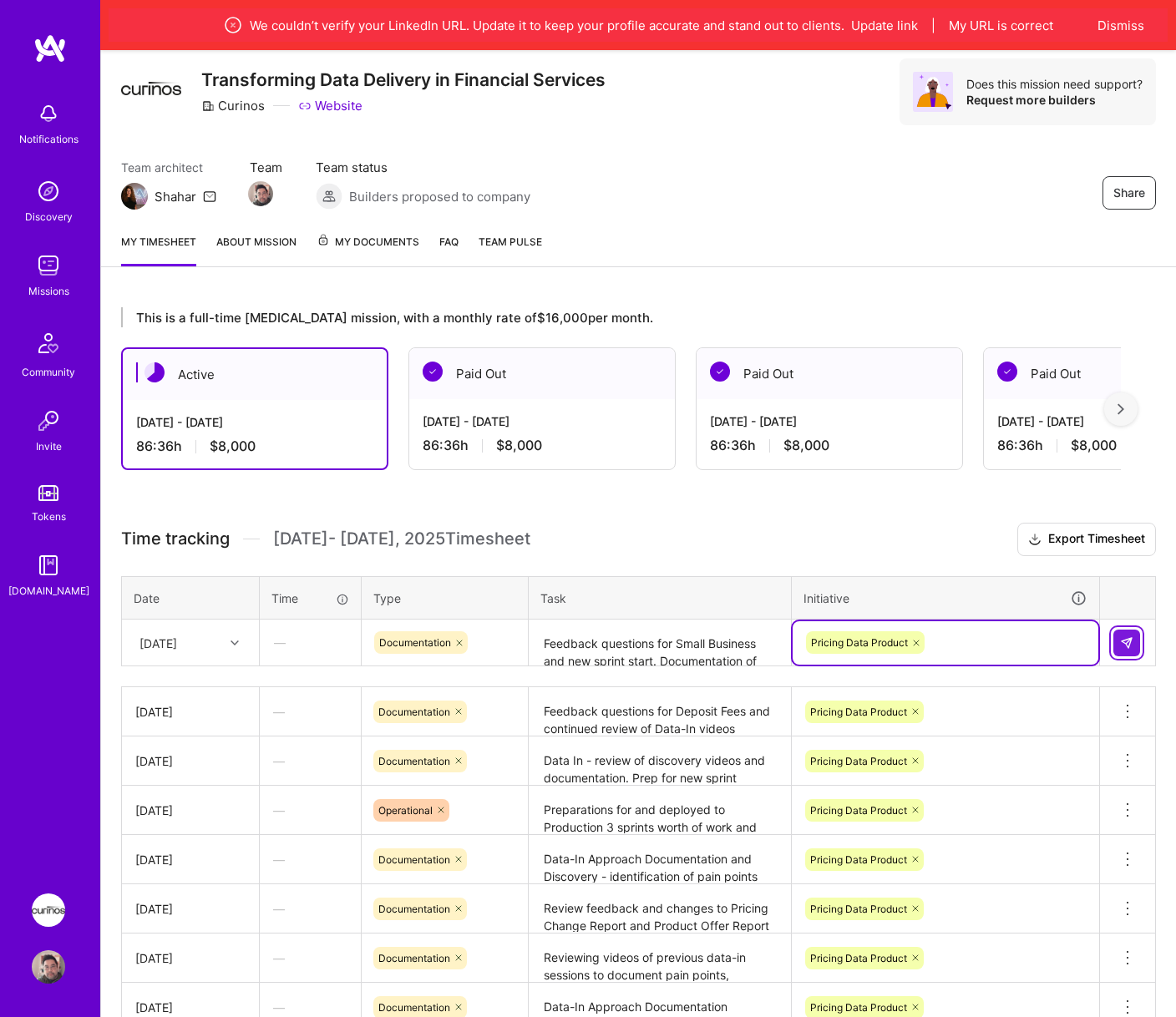
click at [1140, 642] on button at bounding box center [1127, 643] width 27 height 27
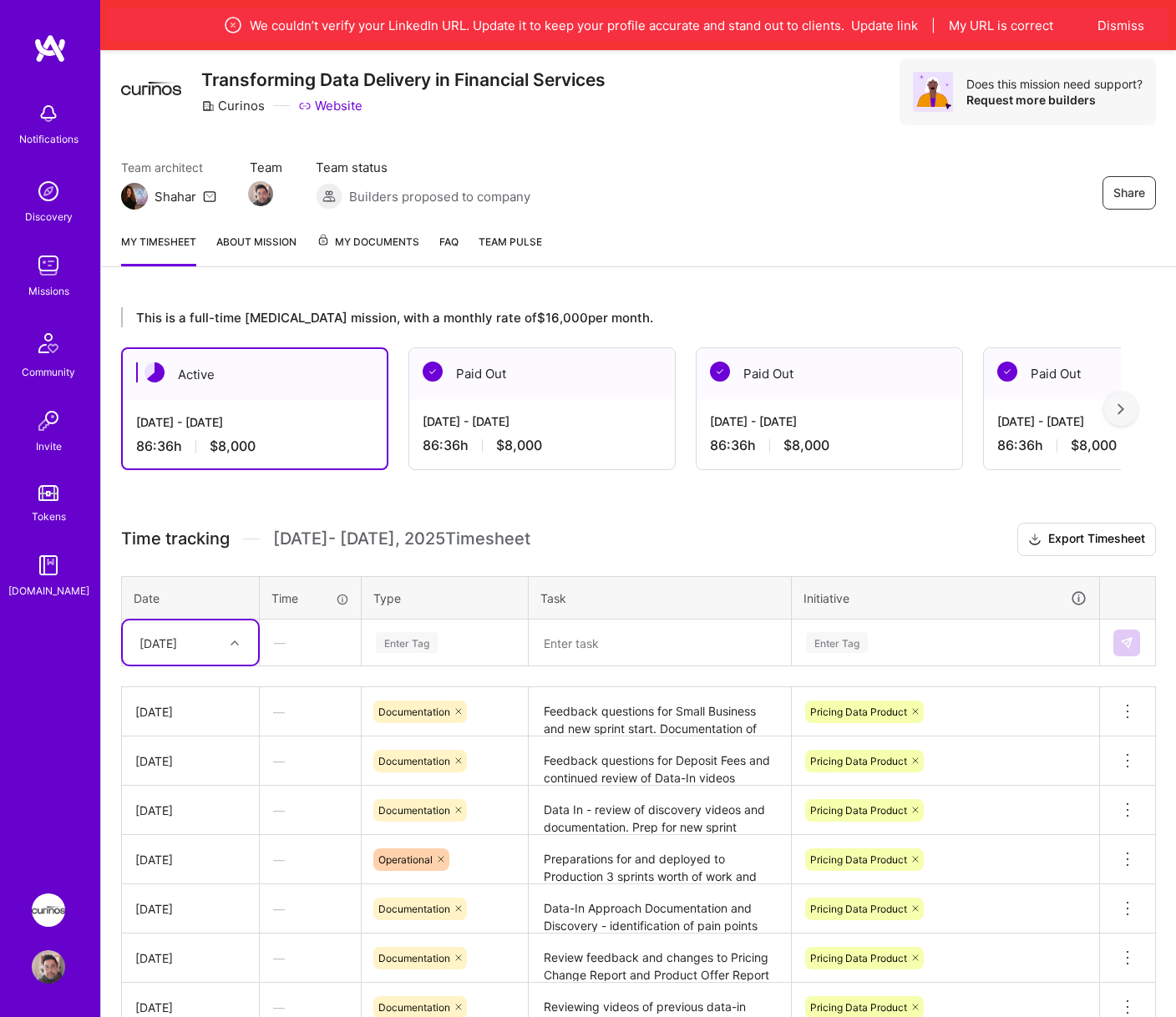
click at [227, 656] on div at bounding box center [236, 642] width 26 height 28
click at [169, 913] on div "[DATE]" at bounding box center [190, 903] width 135 height 31
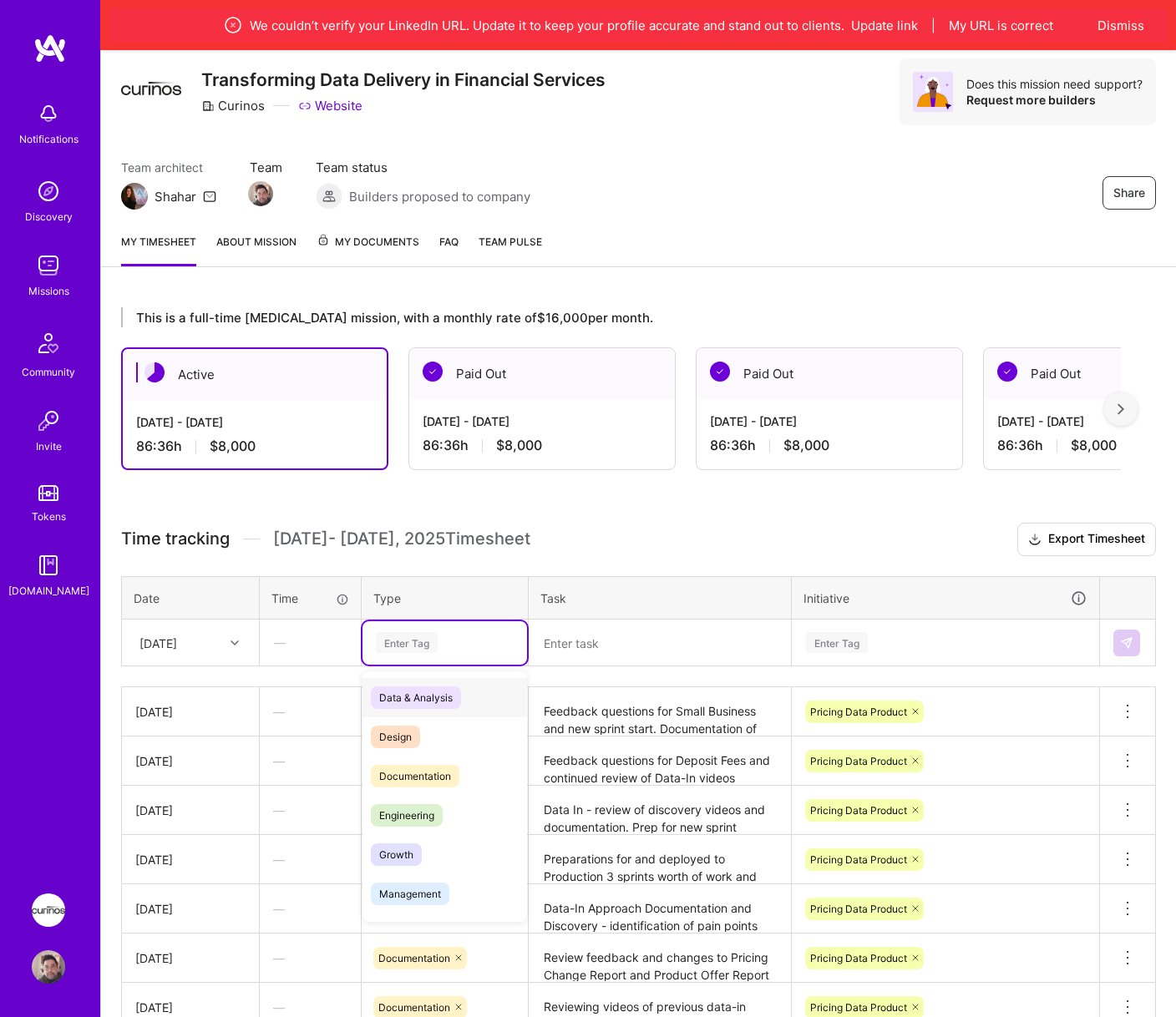
click at [395, 649] on div "Enter Tag" at bounding box center [406, 642] width 62 height 26
click at [449, 770] on span "Documentation" at bounding box center [415, 776] width 89 height 23
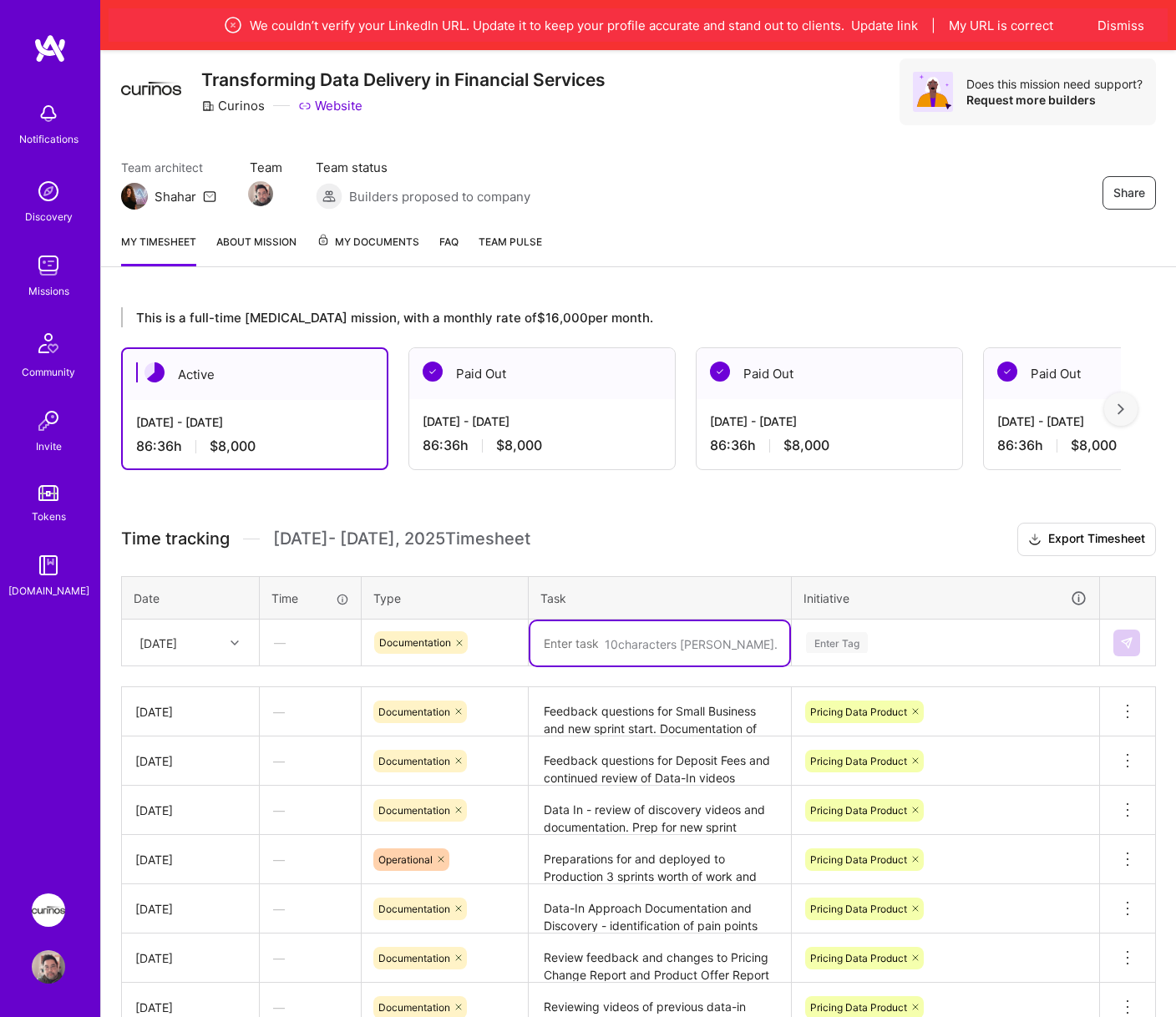
click at [597, 642] on textarea at bounding box center [659, 643] width 259 height 44
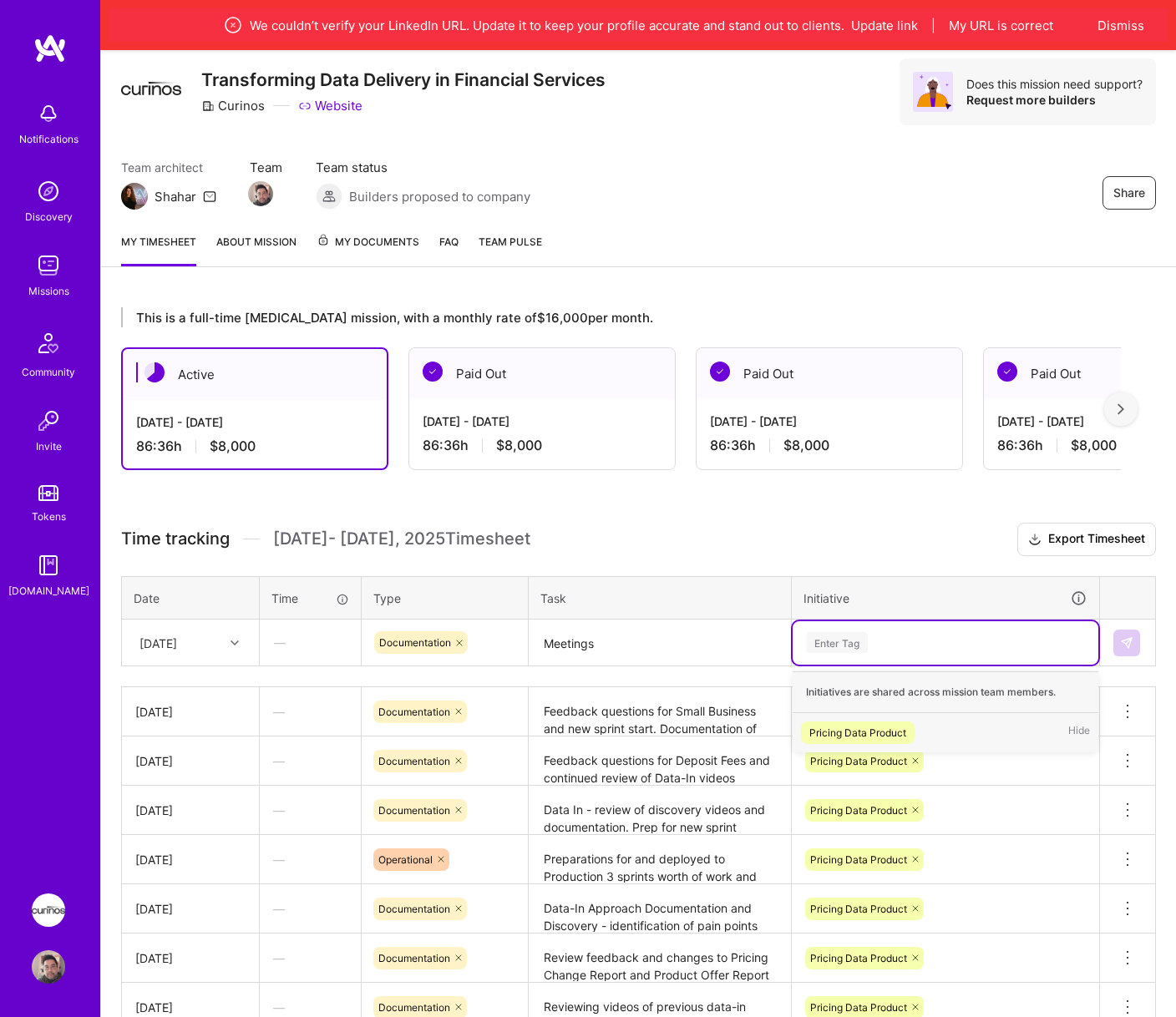
click at [874, 736] on div "Pricing Data Product" at bounding box center [858, 733] width 97 height 18
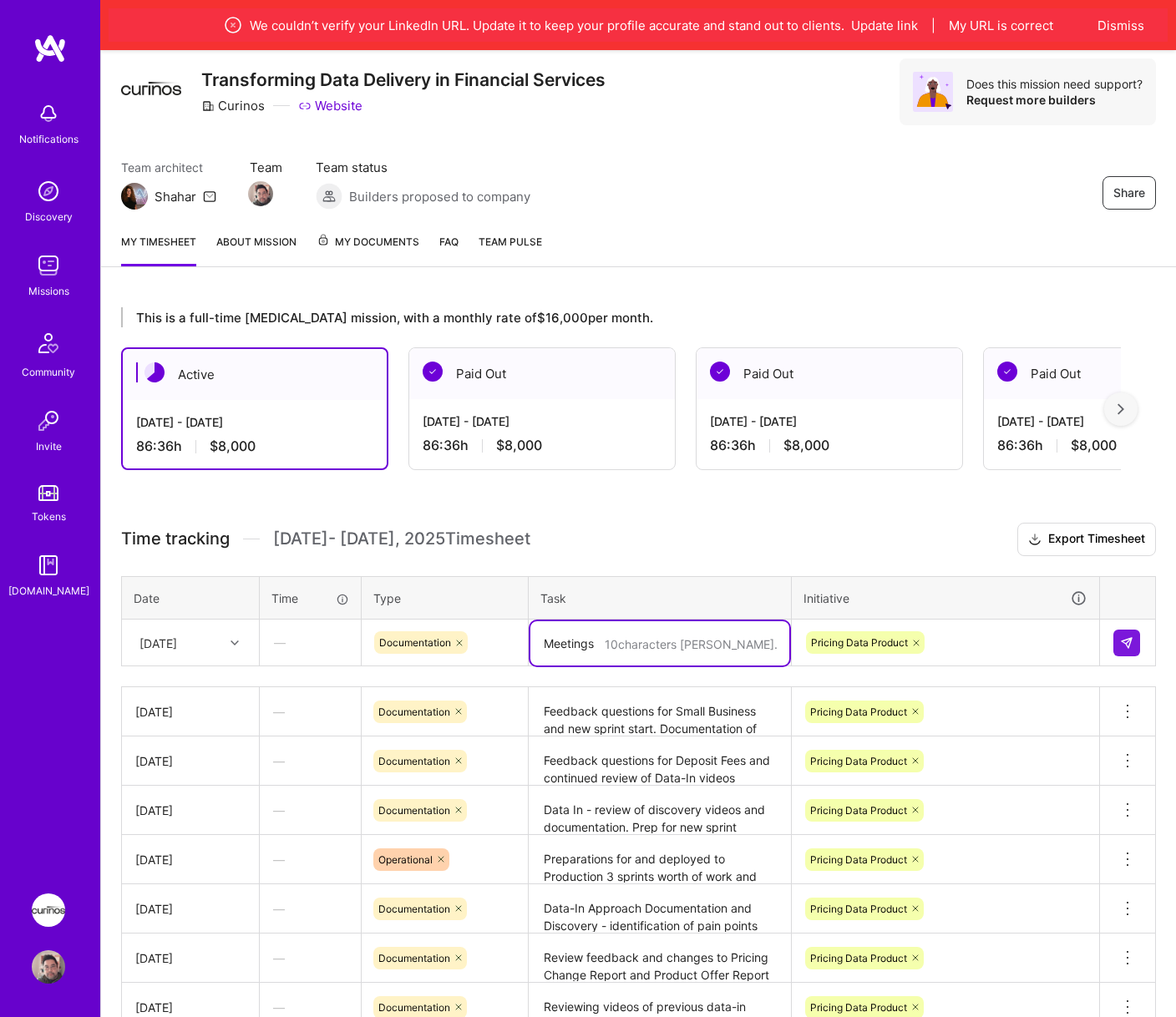
click at [676, 643] on div "10 characters min. Meetings" at bounding box center [659, 643] width 261 height 0
type textarea "Meetings and UAT deployment"
click at [1131, 650] on button at bounding box center [1127, 643] width 27 height 27
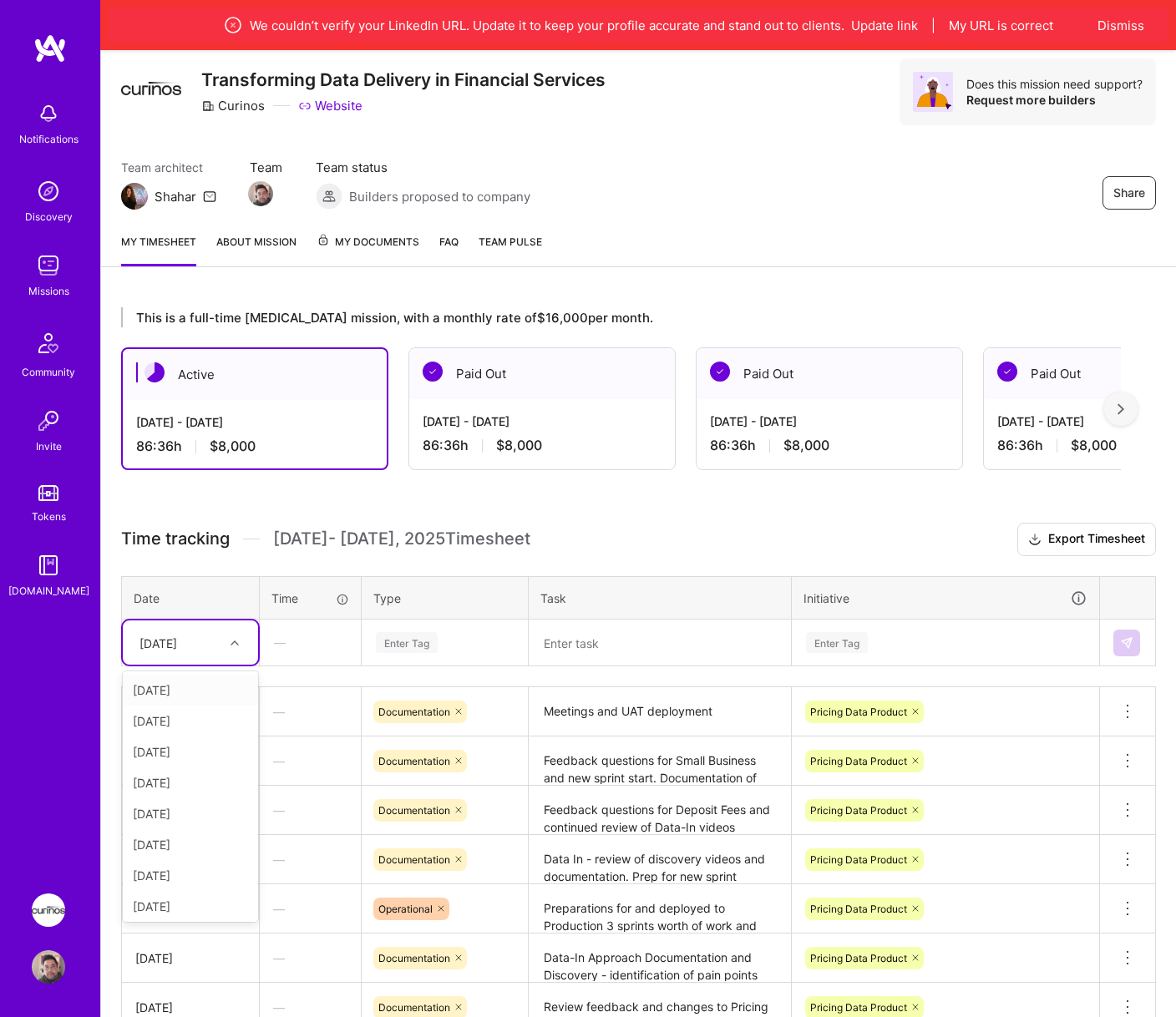
click at [219, 651] on div "[DATE]" at bounding box center [177, 642] width 93 height 28
click at [664, 520] on div "This is a full-time [MEDICAL_DATA] mission, with a monthly rate of $16,000 per …" at bounding box center [639, 772] width 1076 height 971
click at [207, 645] on div "[DATE]" at bounding box center [177, 642] width 93 height 28
click at [700, 489] on div "This is a full-time [MEDICAL_DATA] mission, with a monthly rate of $16,000 per …" at bounding box center [639, 772] width 1076 height 971
click at [779, 513] on div "This is a full-time [MEDICAL_DATA] mission, with a monthly rate of $16,000 per …" at bounding box center [639, 772] width 1076 height 971
